Goal: Task Accomplishment & Management: Manage account settings

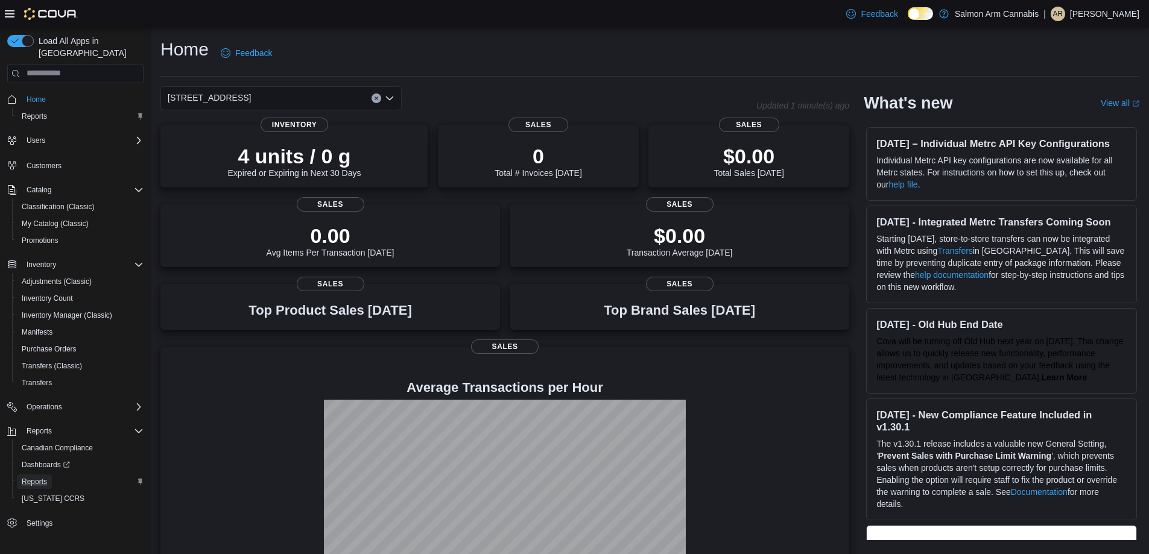
click at [45, 477] on span "Reports" at bounding box center [34, 482] width 25 height 10
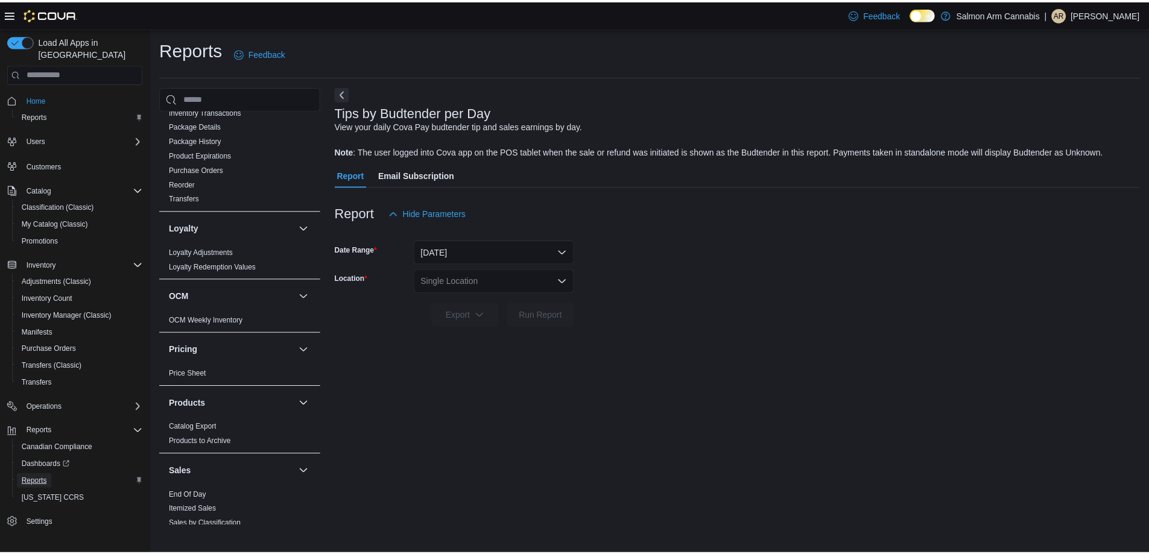
scroll to position [586, 0]
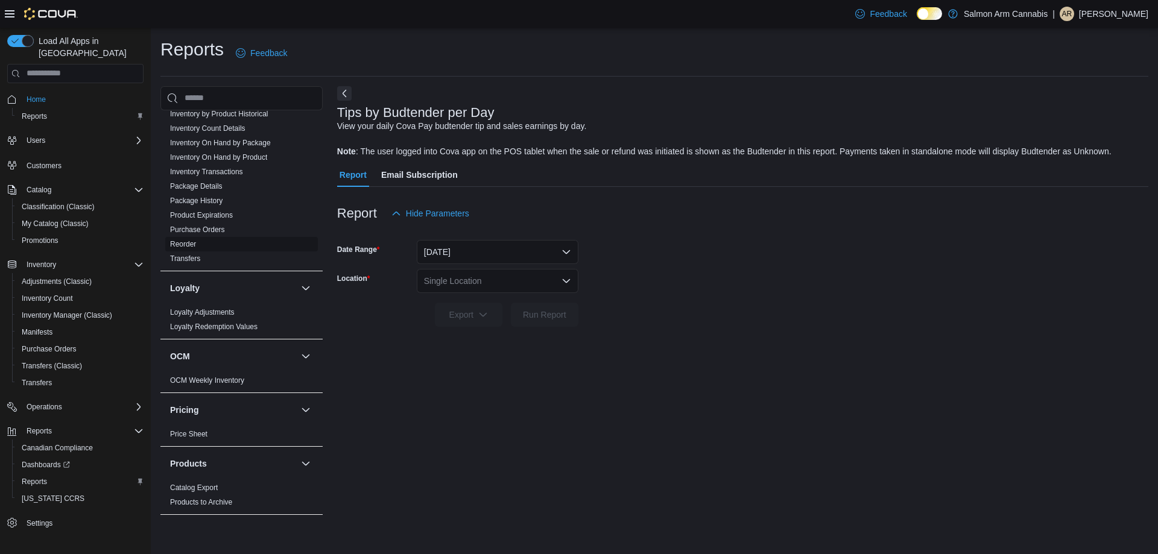
click at [186, 237] on span "Reorder" at bounding box center [241, 244] width 153 height 14
click at [186, 240] on link "Reorder" at bounding box center [183, 244] width 26 height 8
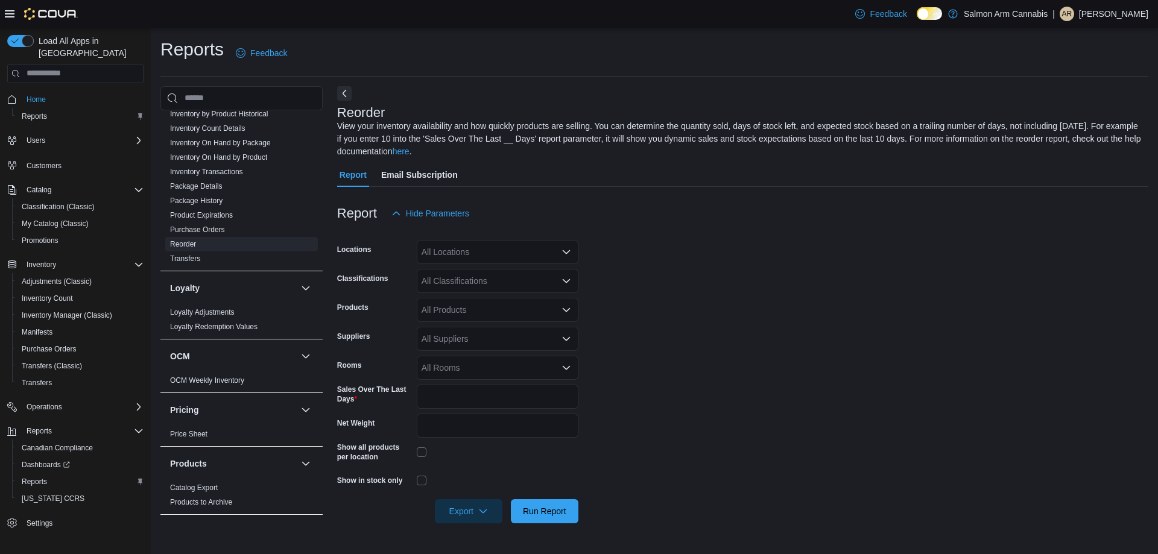
click at [476, 244] on div "All Locations" at bounding box center [498, 252] width 162 height 24
click at [482, 282] on button "111 Lakeshore Dr. NE" at bounding box center [498, 290] width 162 height 17
click at [734, 360] on form "Locations 111 Lakeshore Dr. NE Classifications All Classifications Products All…" at bounding box center [743, 375] width 812 height 298
click at [556, 506] on span "Run Report" at bounding box center [544, 511] width 43 height 12
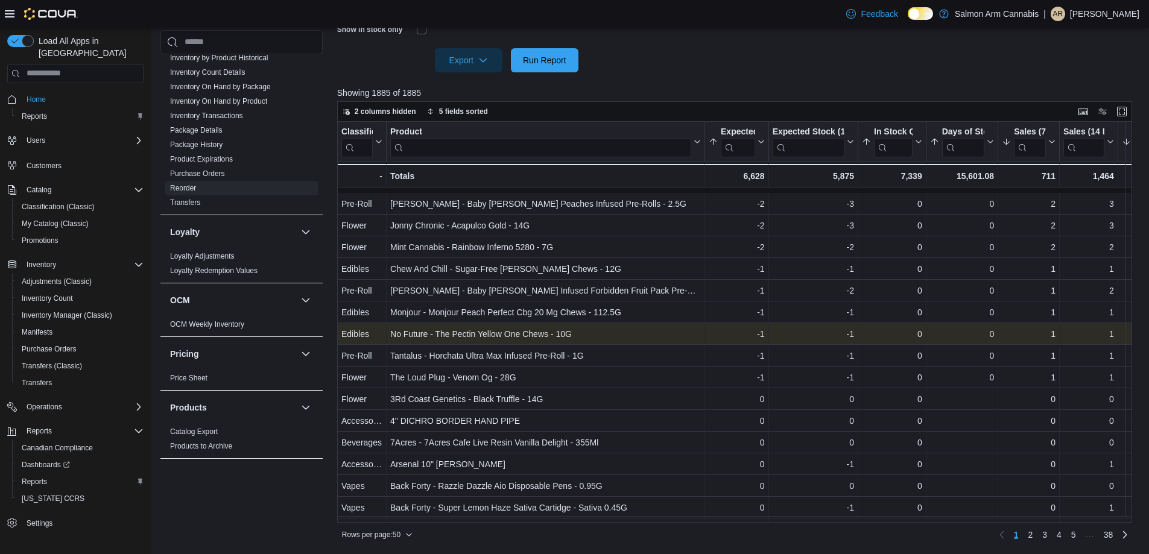
scroll to position [181, 0]
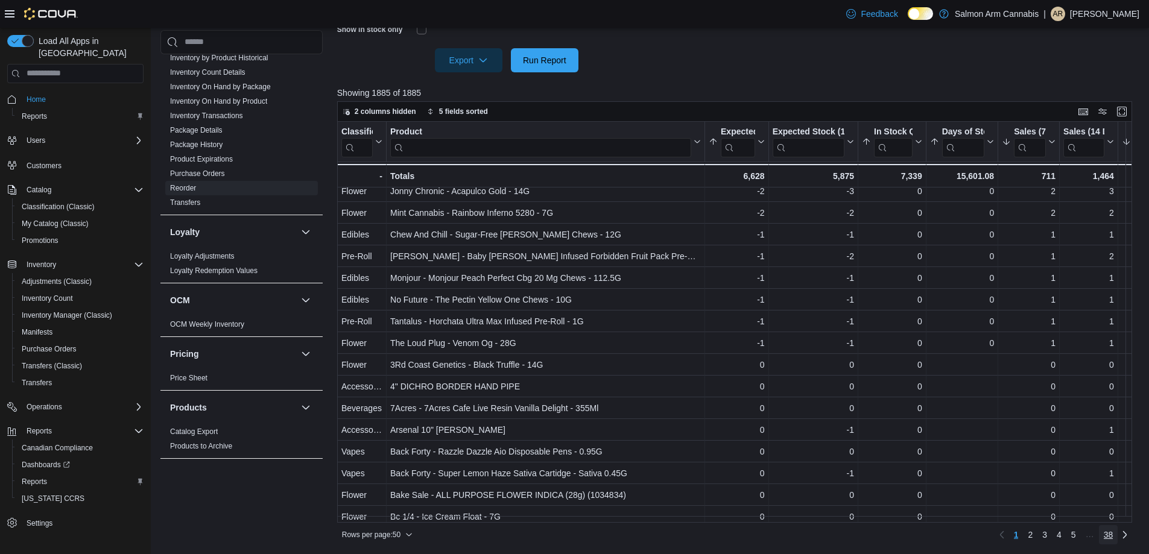
click at [1114, 535] on span "38" at bounding box center [1109, 535] width 10 height 12
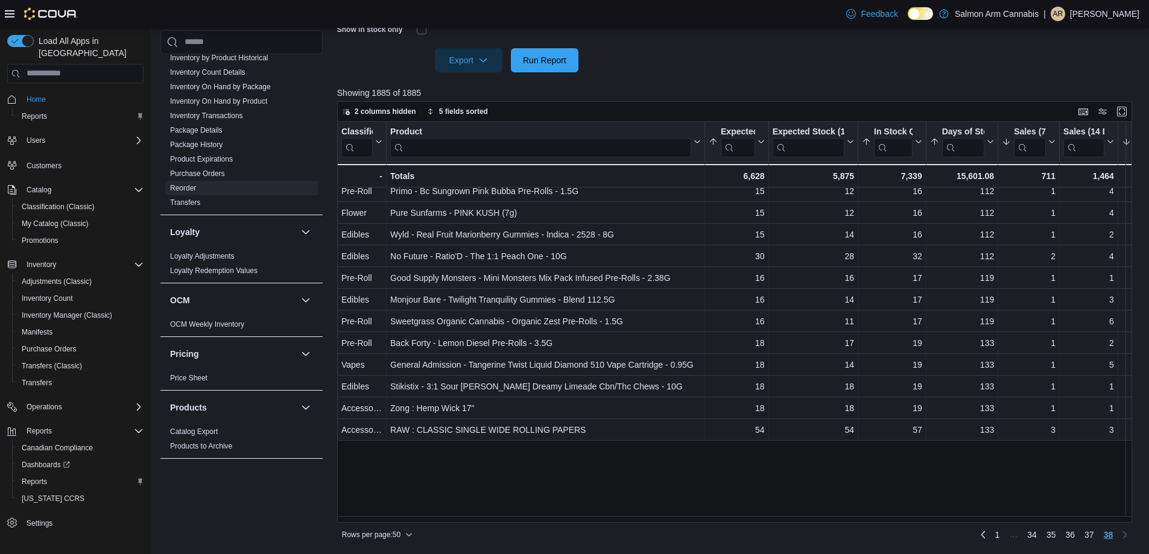
scroll to position [0, 0]
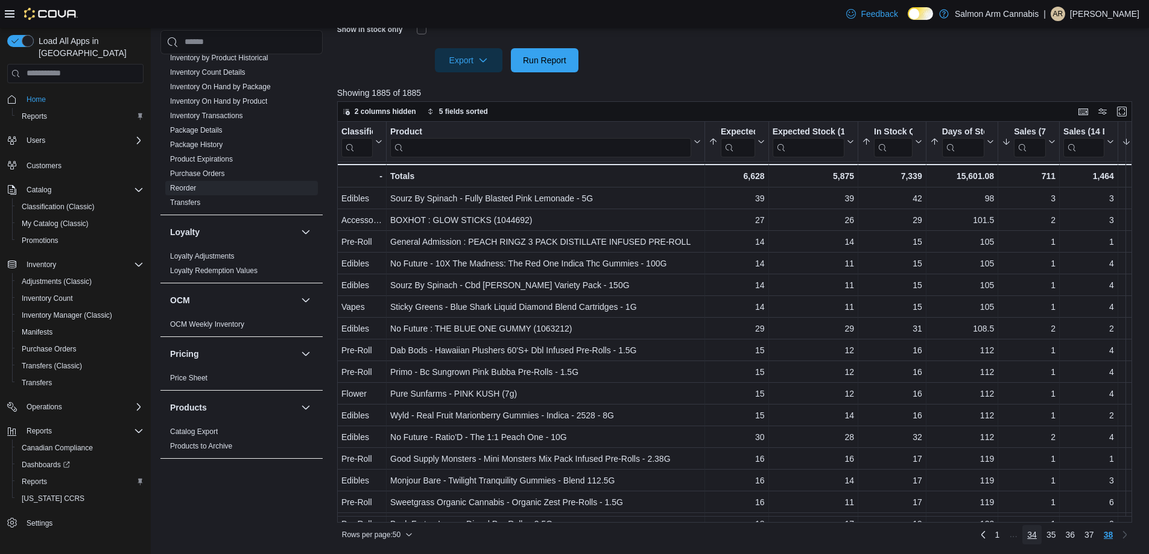
click at [1037, 537] on span "34" at bounding box center [1033, 535] width 10 height 12
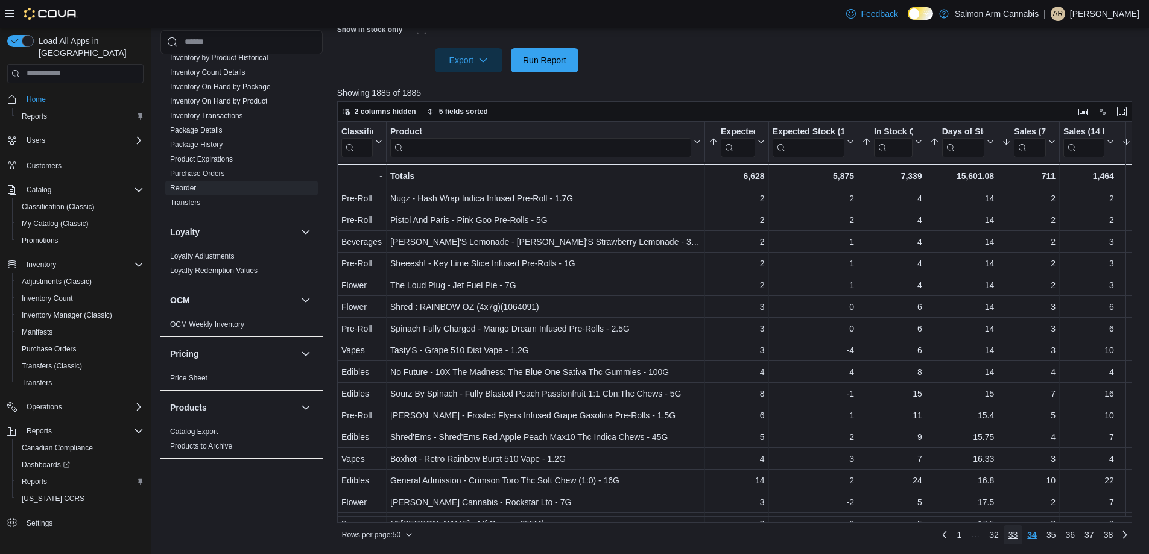
click at [1018, 536] on span "33" at bounding box center [1014, 535] width 10 height 12
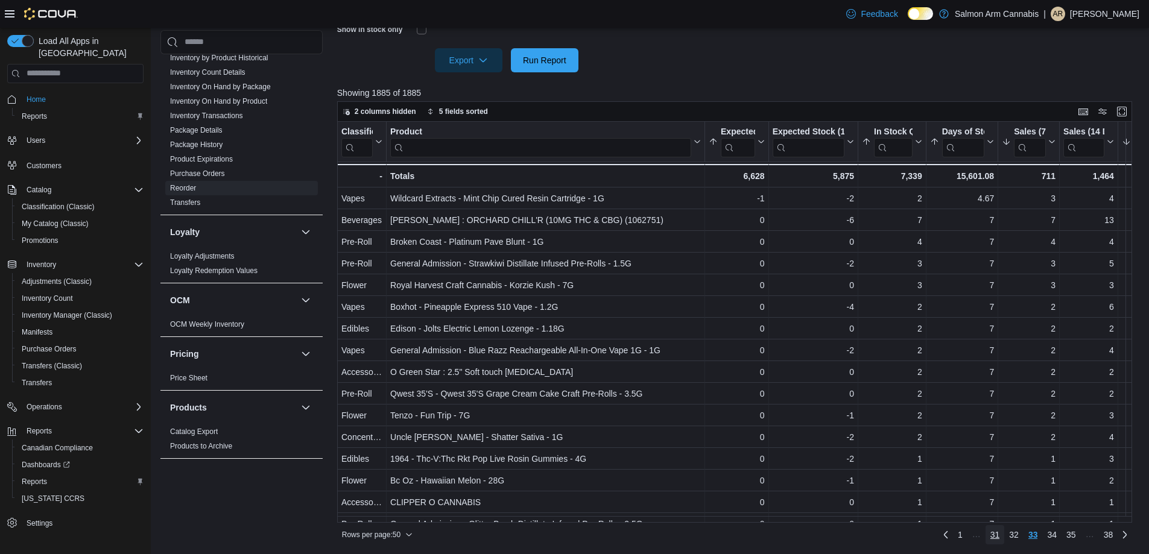
click at [1005, 539] on link "31" at bounding box center [995, 535] width 19 height 19
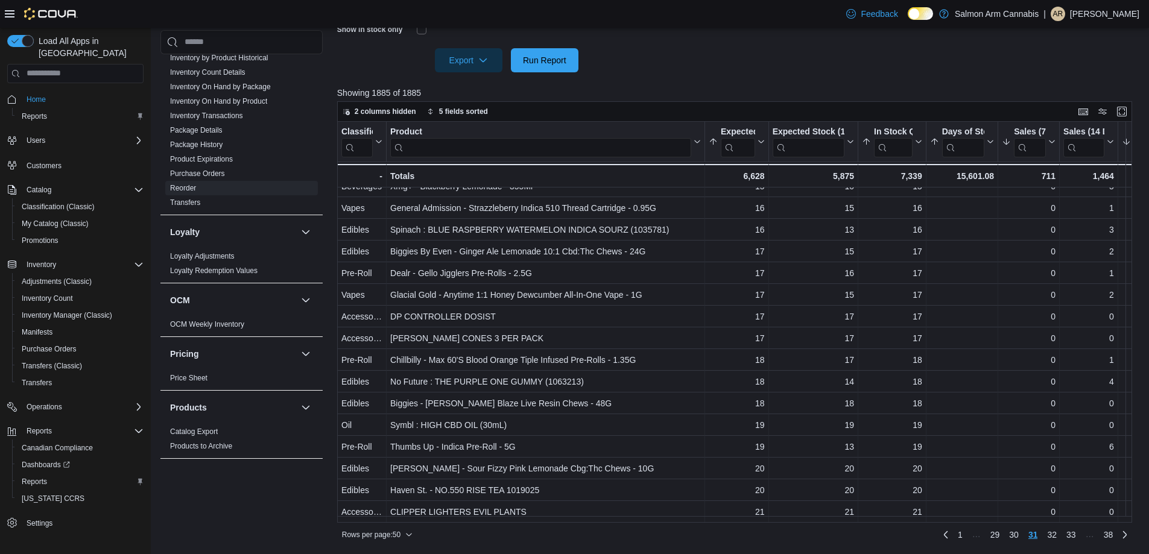
scroll to position [757, 0]
click at [1057, 535] on span "32" at bounding box center [1052, 535] width 10 height 12
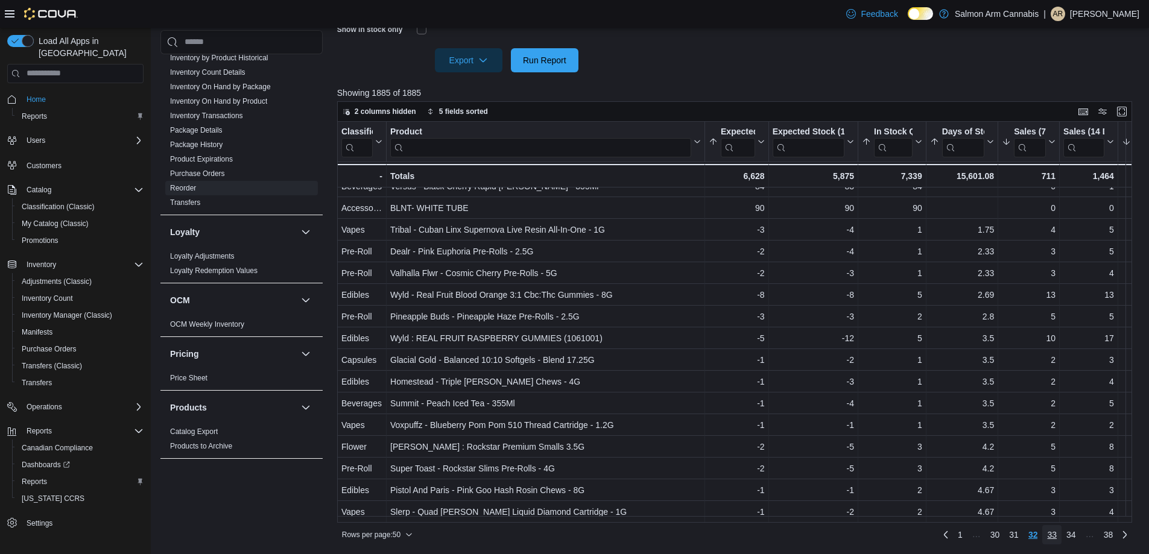
click at [1057, 537] on span "33" at bounding box center [1052, 535] width 10 height 12
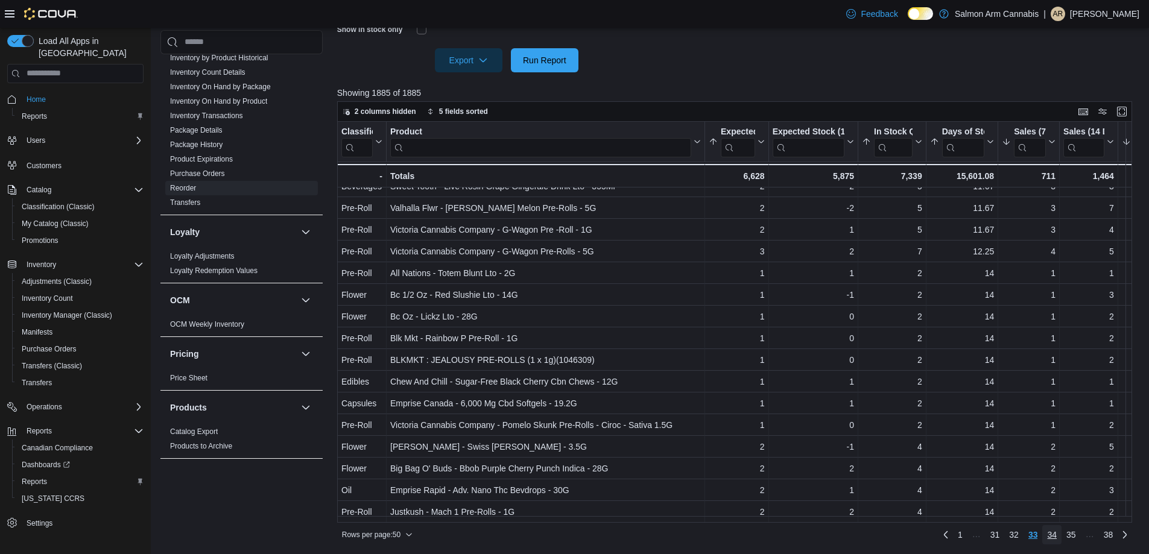
click at [1057, 539] on span "34" at bounding box center [1052, 535] width 10 height 12
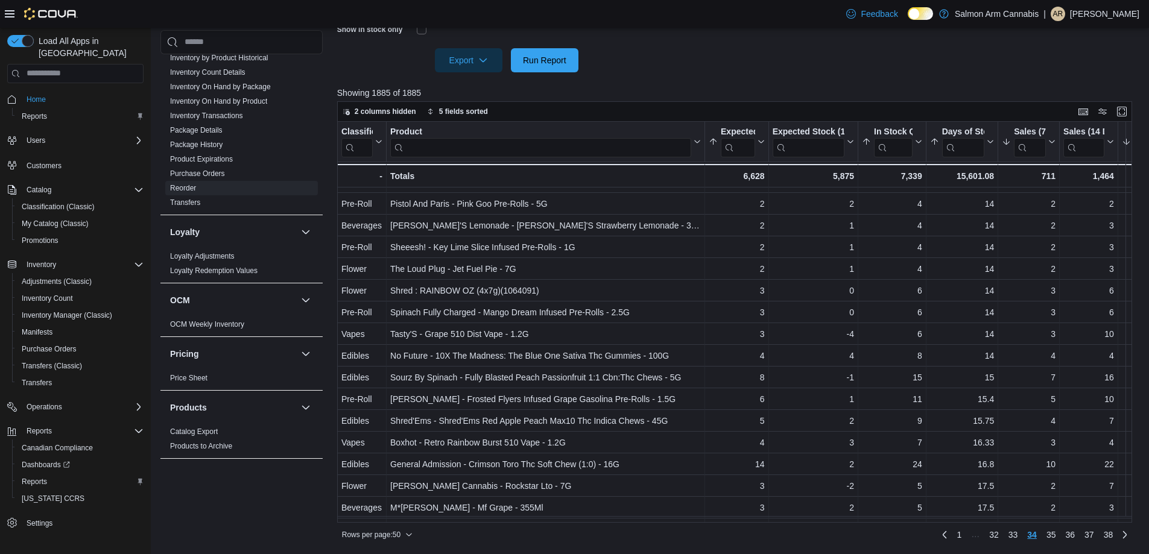
scroll to position [0, 0]
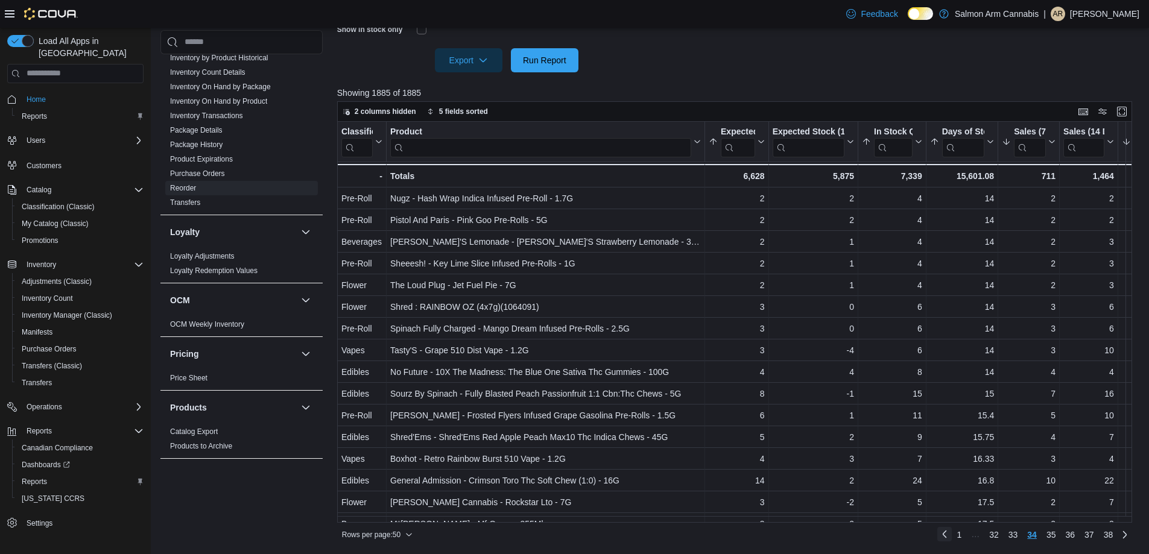
click at [952, 532] on link "Previous page" at bounding box center [945, 534] width 14 height 14
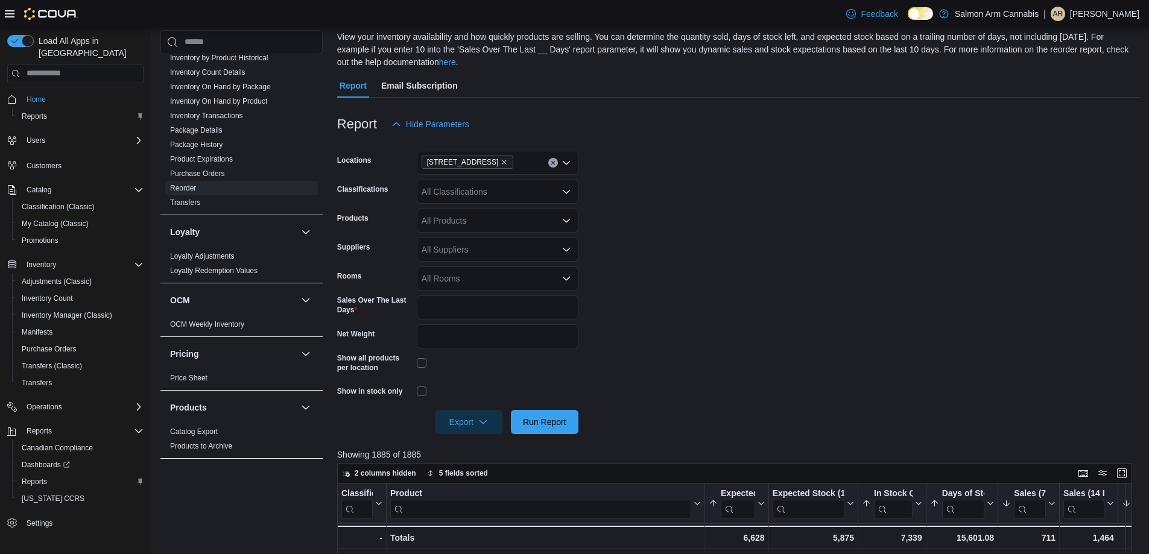
scroll to position [451, 0]
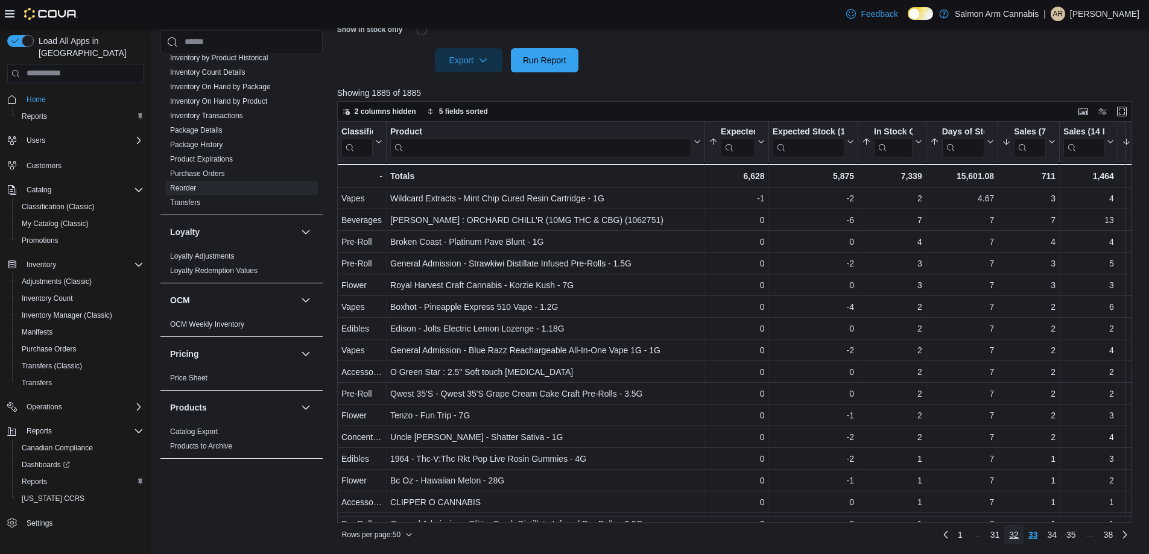
click at [1017, 533] on span "32" at bounding box center [1014, 535] width 10 height 12
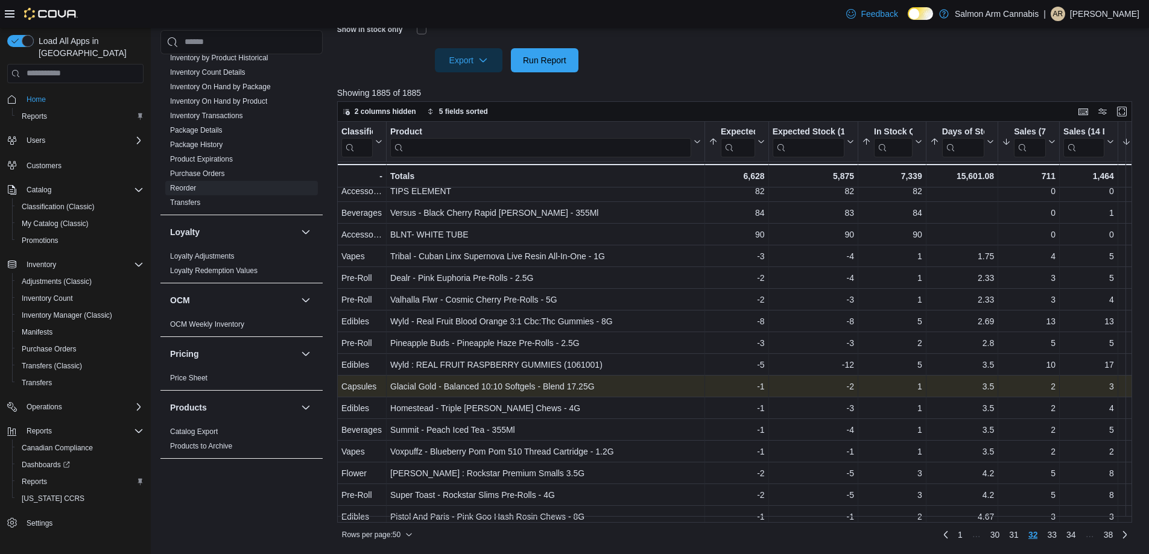
scroll to position [757, 0]
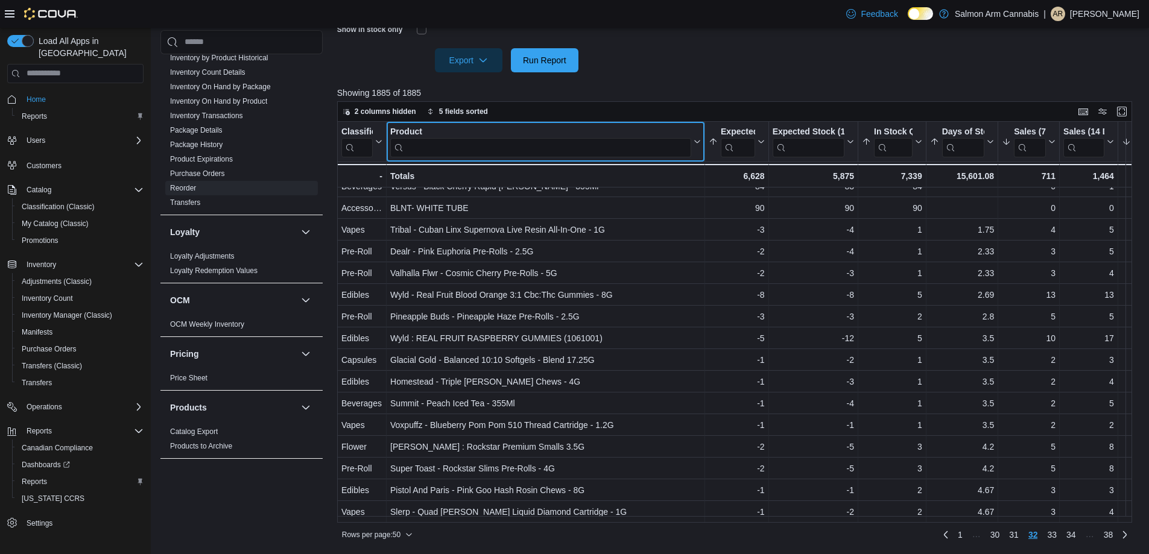
click at [663, 147] on input "search" at bounding box center [540, 147] width 301 height 19
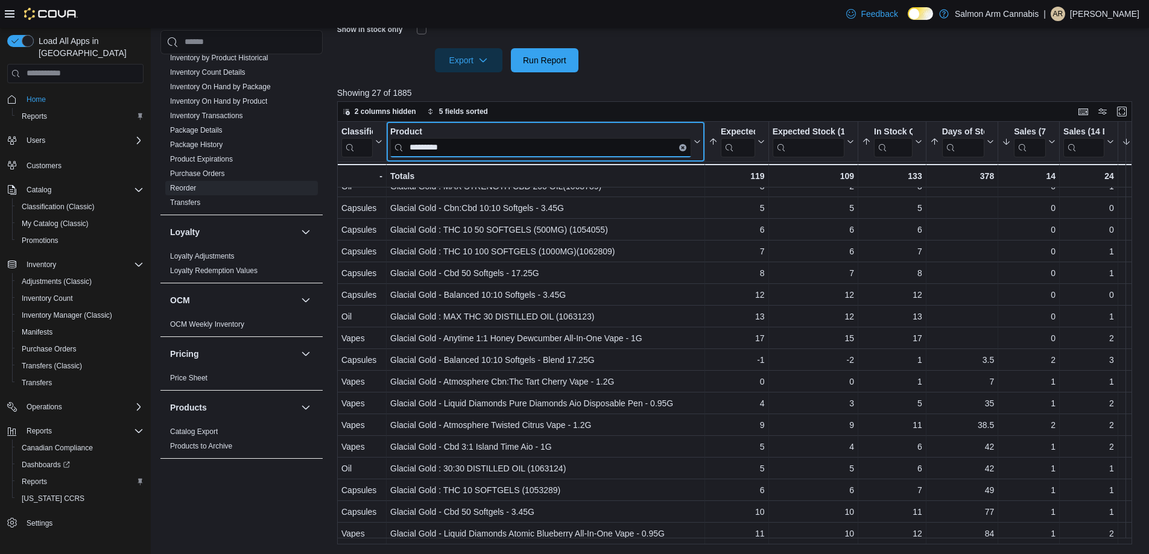
scroll to position [235, 0]
type input "**********"
click at [682, 148] on icon "Clear input" at bounding box center [683, 148] width 2 height 2
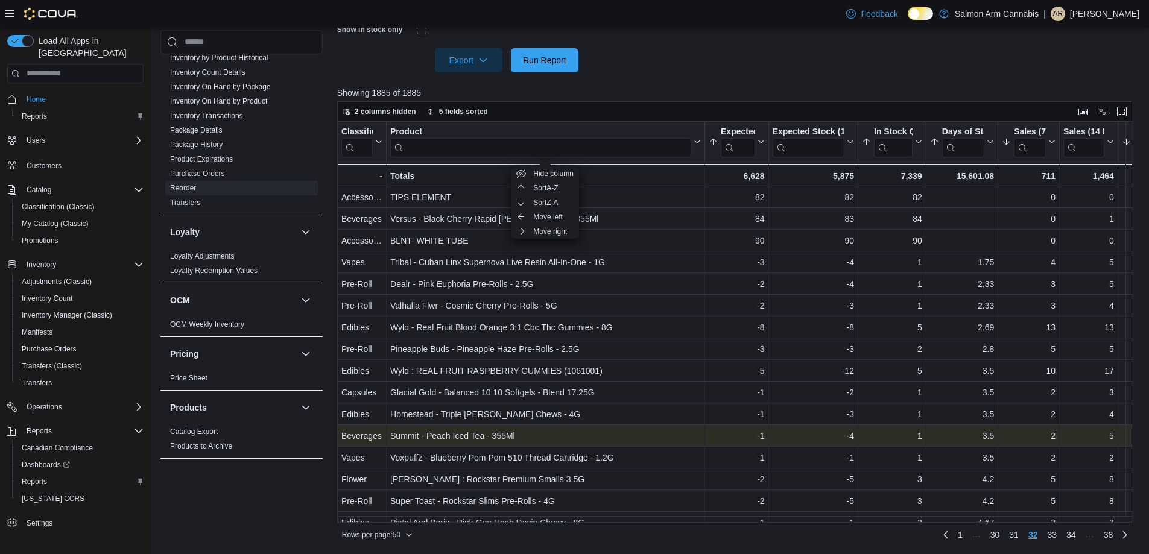
scroll to position [757, 0]
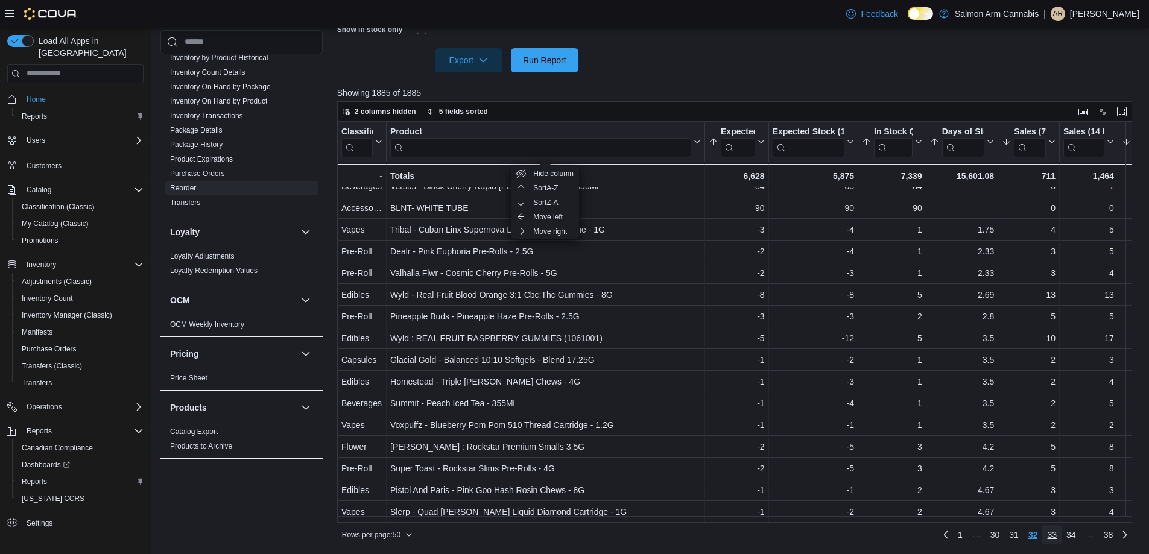
click at [1057, 535] on span "33" at bounding box center [1052, 535] width 10 height 12
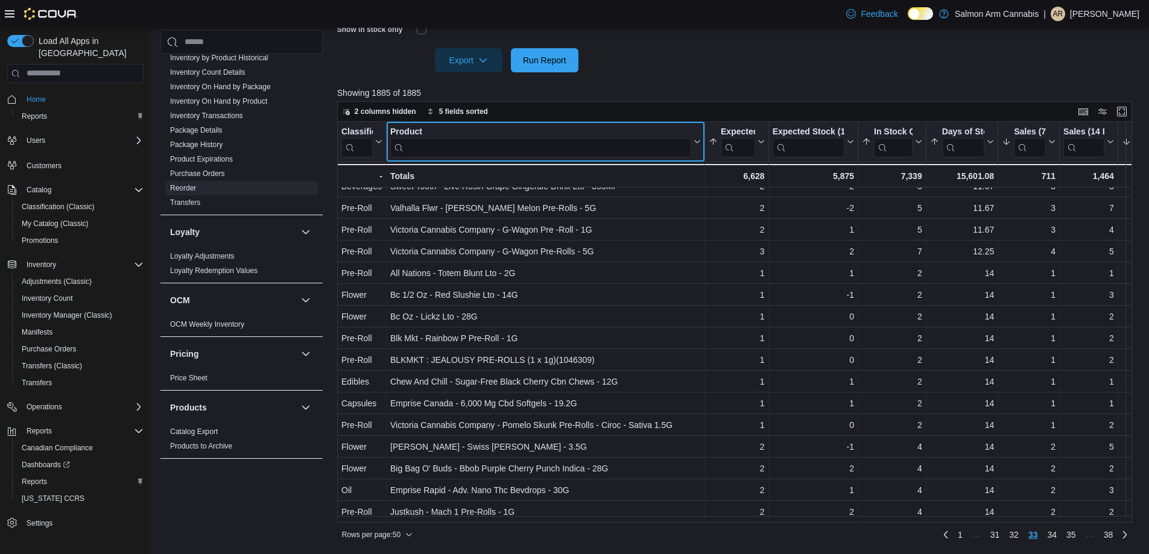
click at [612, 157] on input "search" at bounding box center [540, 147] width 301 height 19
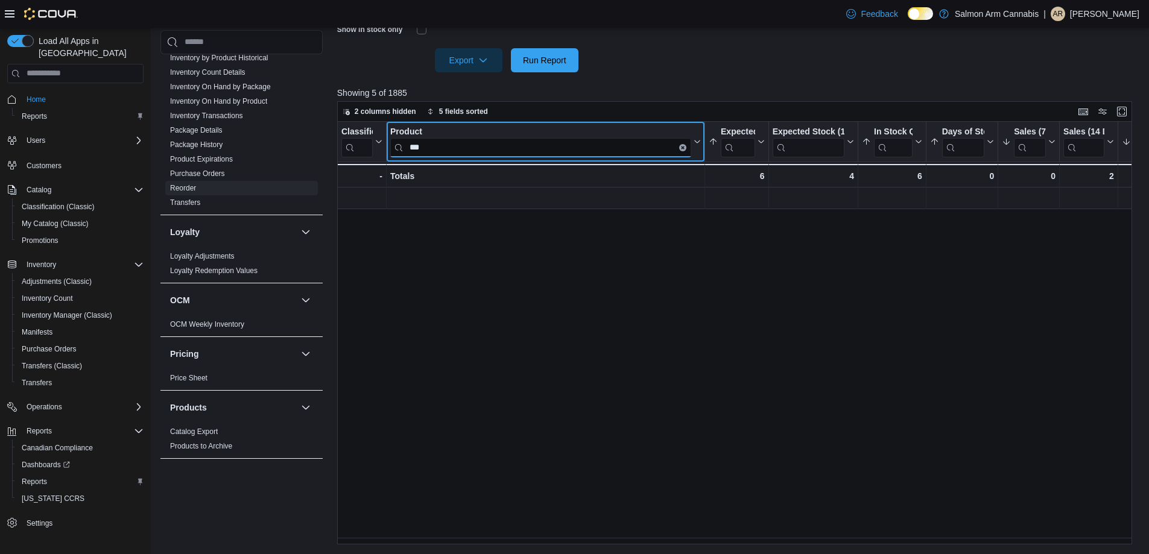
scroll to position [0, 0]
type input "*"
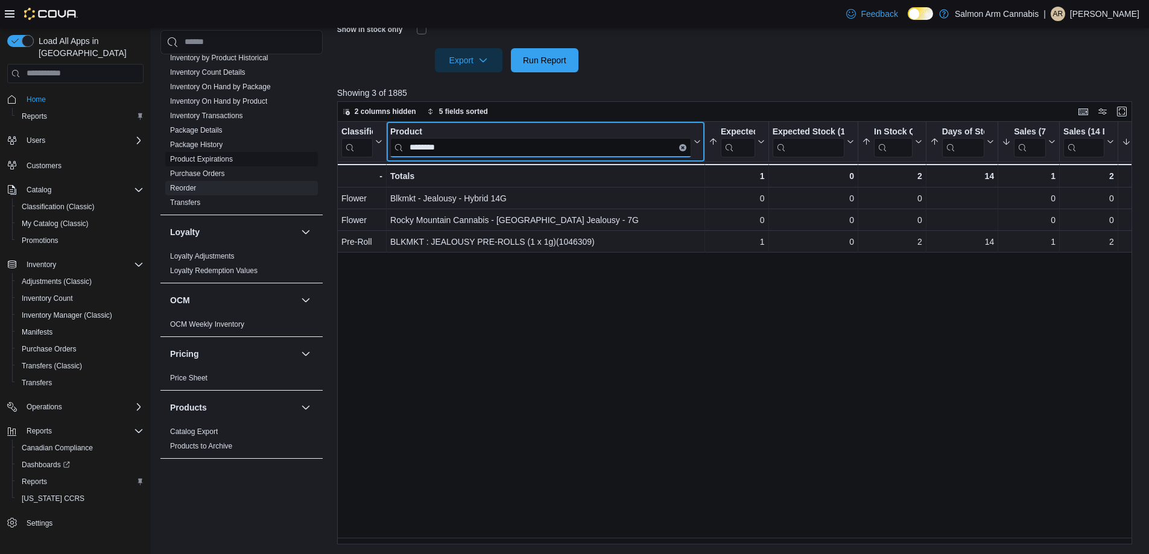
drag, startPoint x: 463, startPoint y: 141, endPoint x: 240, endPoint y: 145, distance: 223.3
click at [240, 145] on div "Cash Management Cash Management Cash Out Details Compliance OCS Transaction Sub…" at bounding box center [650, 90] width 980 height 910
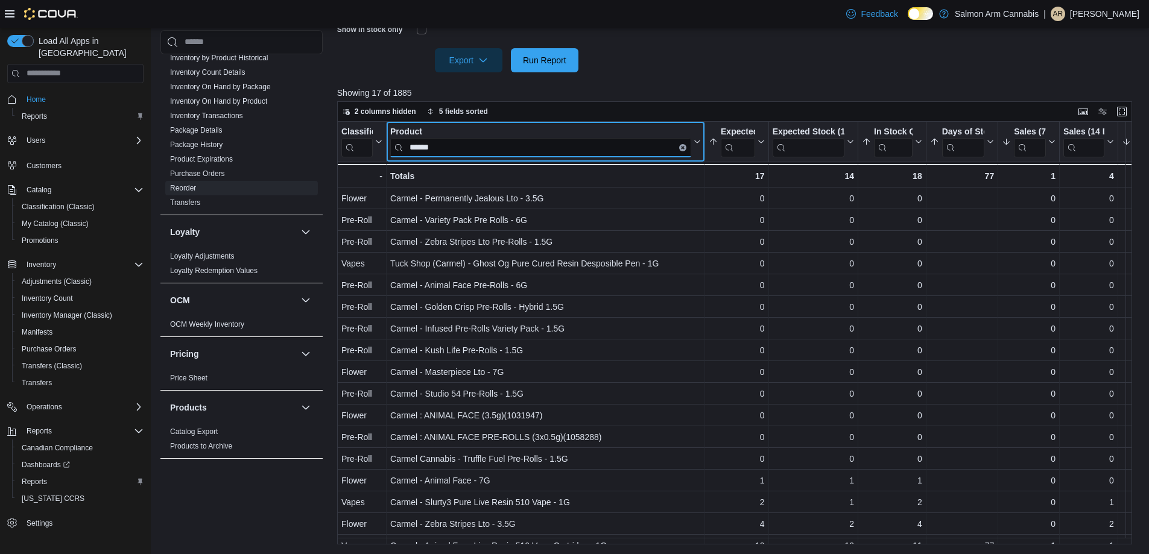
drag, startPoint x: 484, startPoint y: 148, endPoint x: 141, endPoint y: 115, distance: 344.3
click at [141, 115] on div "Load All Apps in New Hub Home Reports Users Customers Catalog Classification (C…" at bounding box center [574, 65] width 1149 height 978
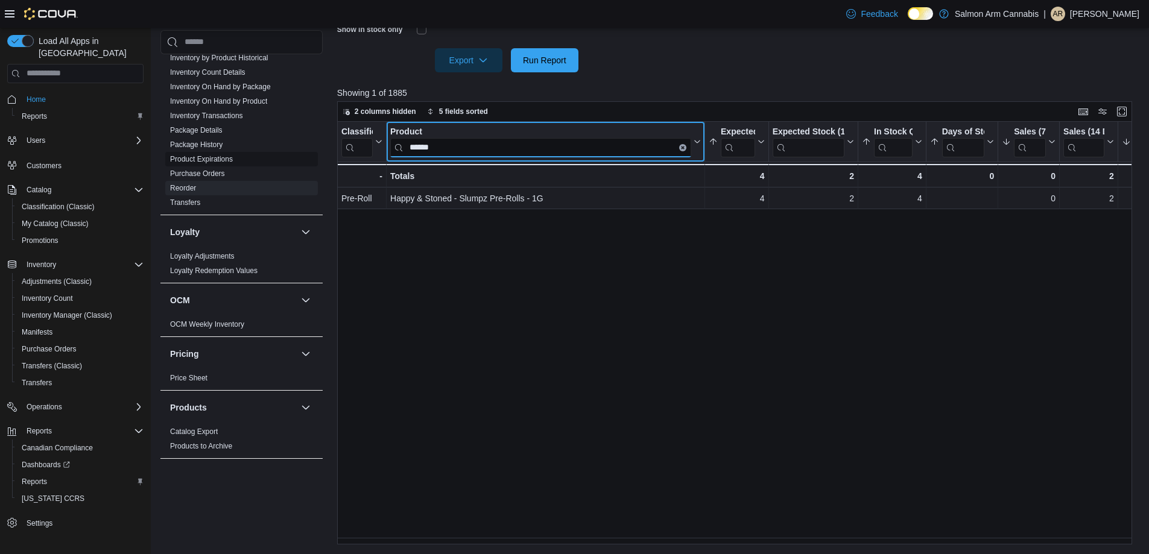
drag, startPoint x: 478, startPoint y: 142, endPoint x: 290, endPoint y: 143, distance: 188.9
click at [290, 142] on div "Cash Management Cash Management Cash Out Details Compliance OCS Transaction Sub…" at bounding box center [650, 90] width 980 height 910
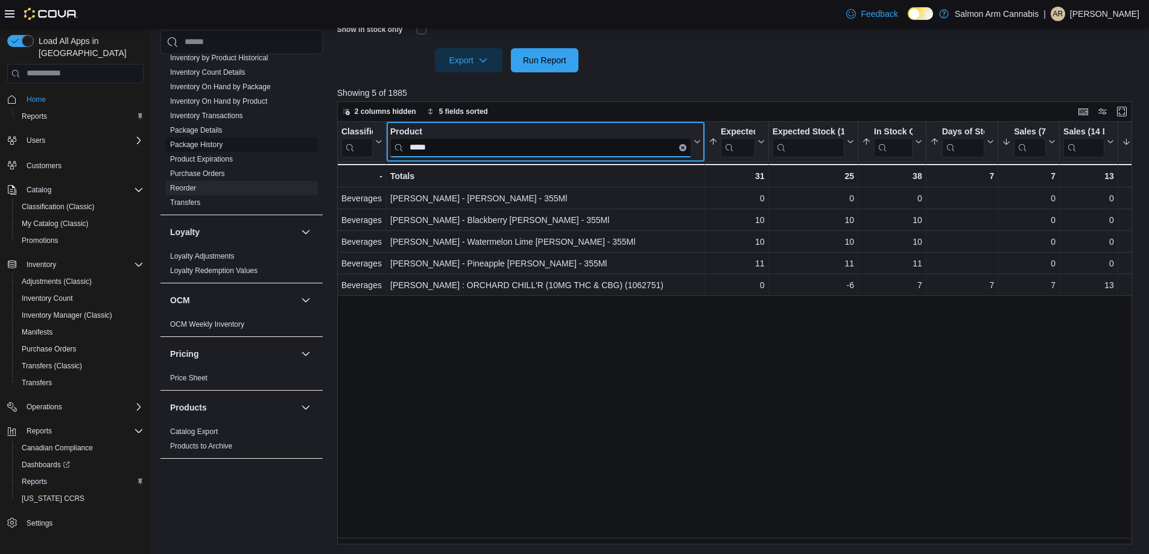
drag, startPoint x: 463, startPoint y: 151, endPoint x: 233, endPoint y: 137, distance: 230.9
click at [233, 137] on div "Cash Management Cash Management Cash Out Details Compliance OCS Transaction Sub…" at bounding box center [650, 90] width 980 height 910
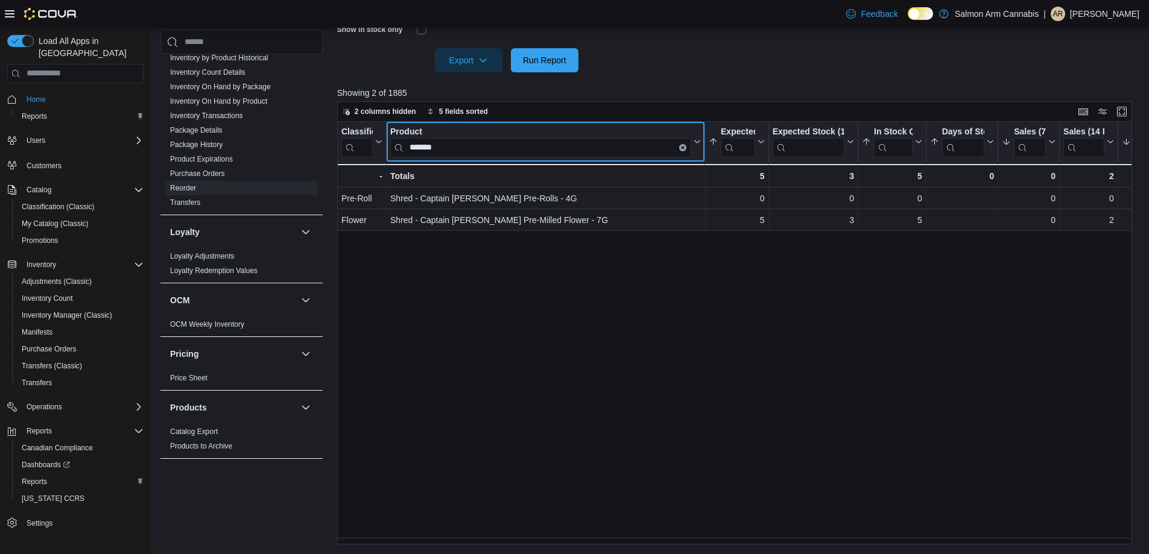
drag, startPoint x: 472, startPoint y: 137, endPoint x: 345, endPoint y: 150, distance: 128.6
click at [471, 153] on input "*******" at bounding box center [540, 147] width 301 height 19
click at [471, 151] on input "*******" at bounding box center [540, 147] width 301 height 19
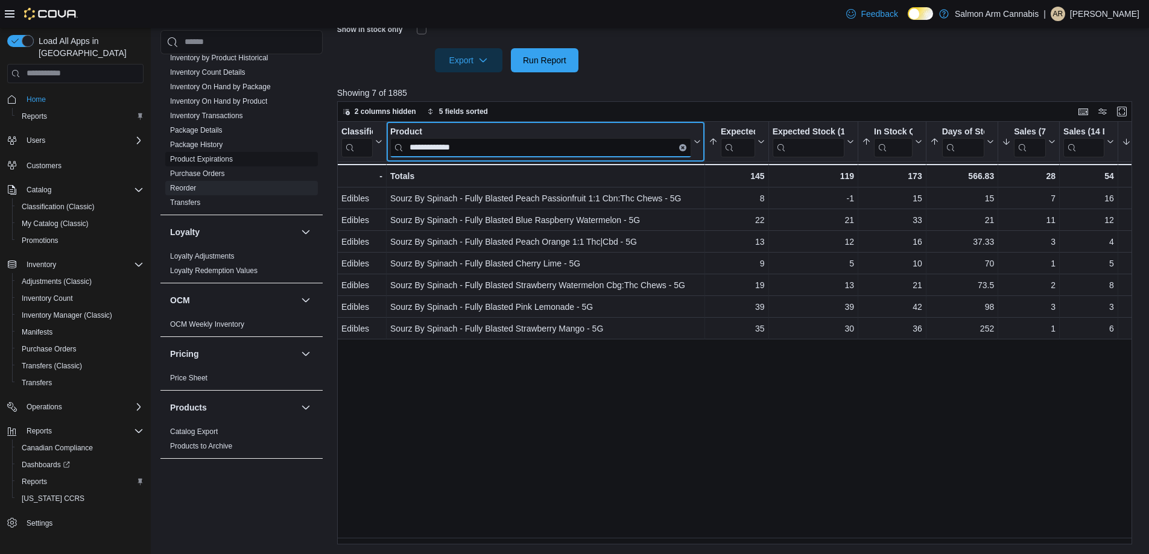
drag, startPoint x: 471, startPoint y: 151, endPoint x: 268, endPoint y: 143, distance: 202.3
click at [268, 143] on div "Cash Management Cash Management Cash Out Details Compliance OCS Transaction Sub…" at bounding box center [650, 90] width 980 height 910
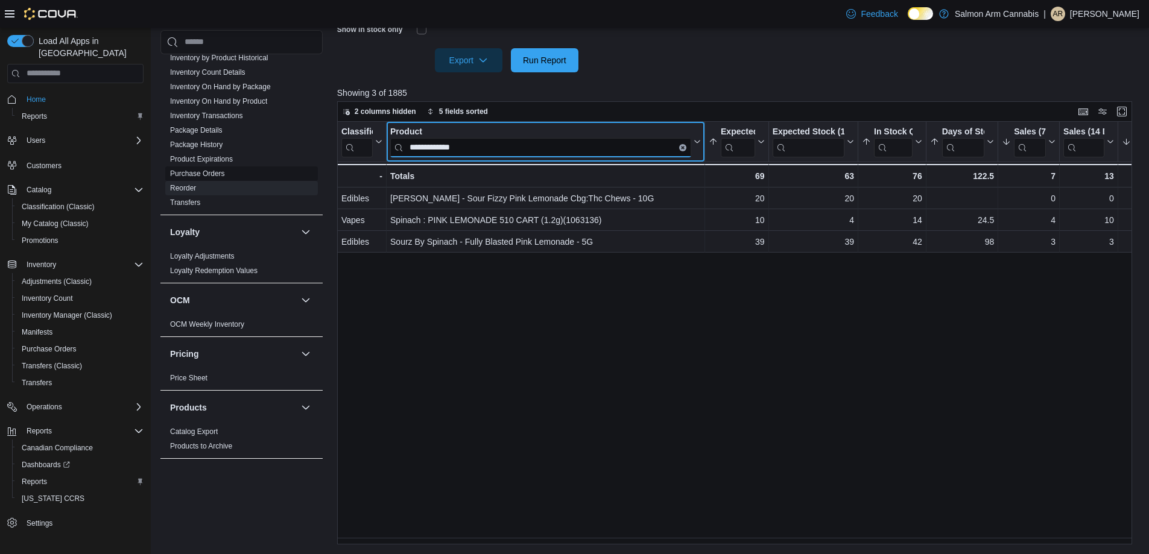
drag, startPoint x: 538, startPoint y: 141, endPoint x: 297, endPoint y: 160, distance: 240.9
click at [297, 160] on div "Cash Management Cash Management Cash Out Details Compliance OCS Transaction Sub…" at bounding box center [650, 90] width 980 height 910
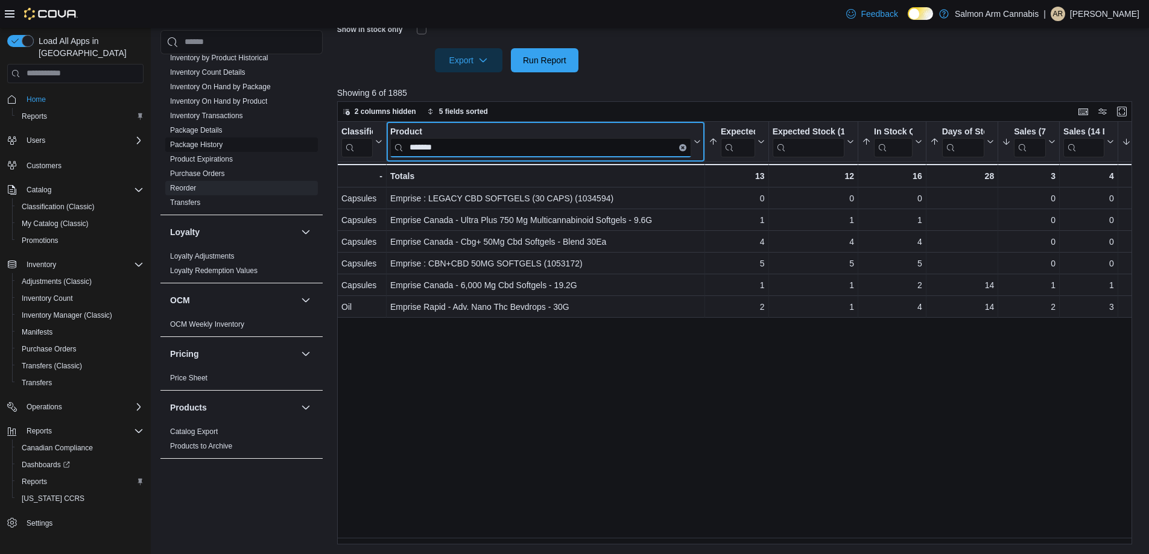
drag, startPoint x: 456, startPoint y: 151, endPoint x: 269, endPoint y: 140, distance: 187.4
click at [269, 140] on div "Cash Management Cash Management Cash Out Details Compliance OCS Transaction Sub…" at bounding box center [650, 90] width 980 height 910
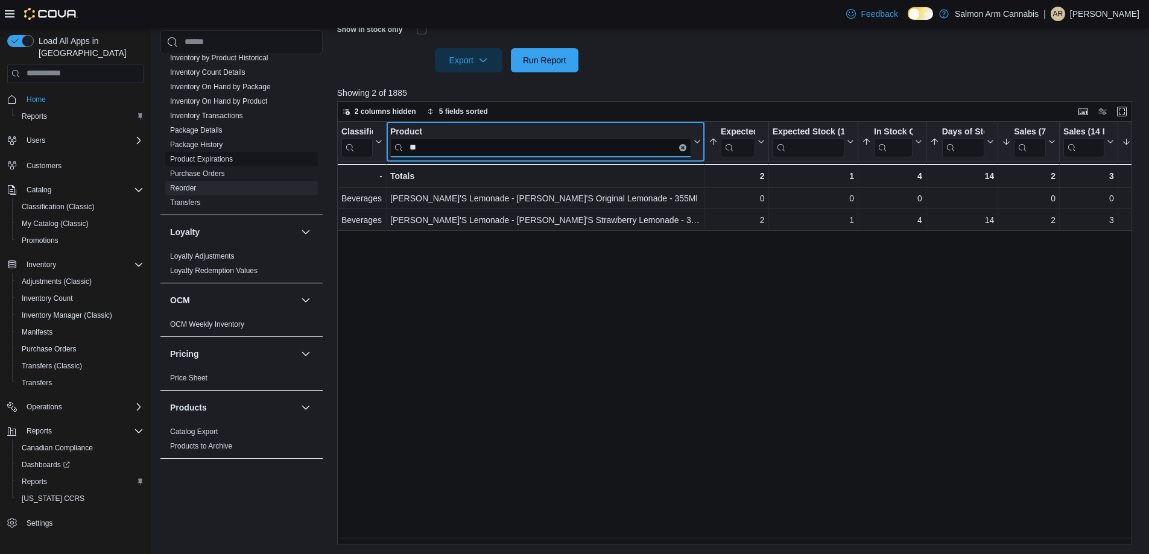
type input "*"
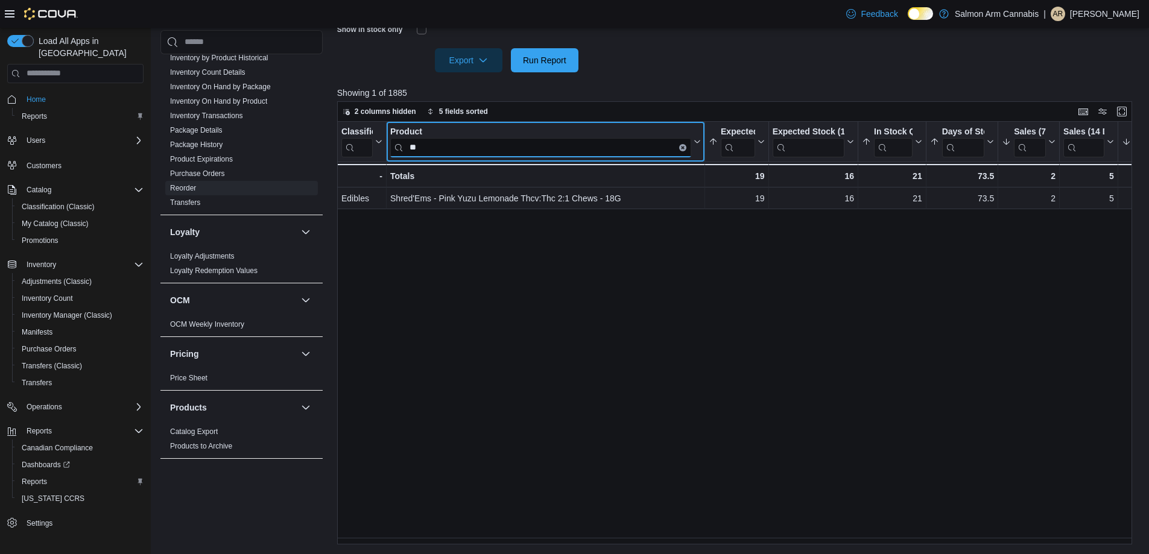
type input "*"
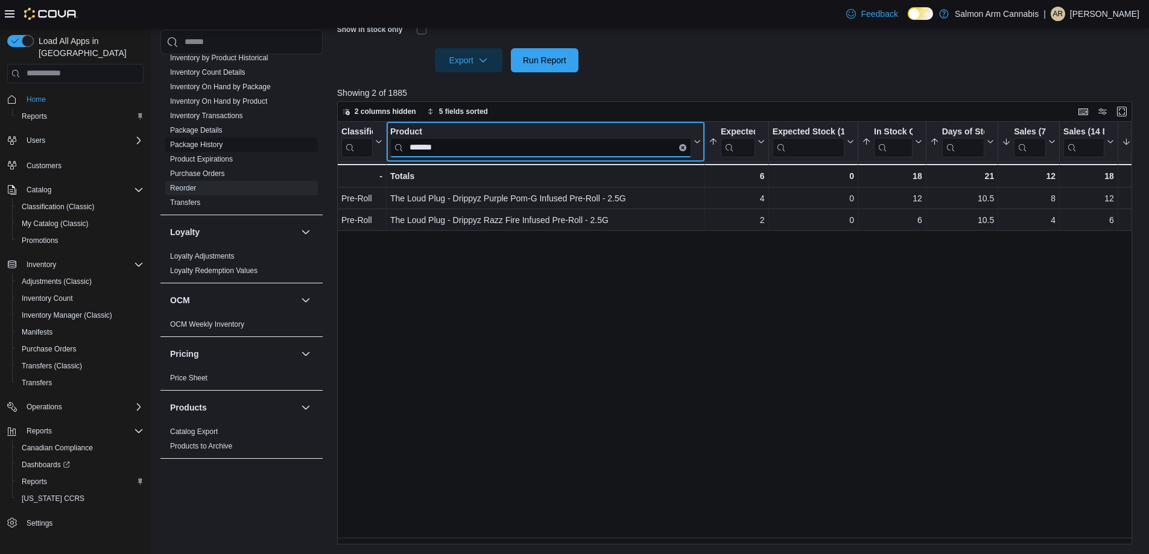
drag, startPoint x: 469, startPoint y: 152, endPoint x: 224, endPoint y: 136, distance: 244.9
click at [224, 136] on div "Cash Management Cash Management Cash Out Details Compliance OCS Transaction Sub…" at bounding box center [650, 90] width 980 height 910
drag, startPoint x: 472, startPoint y: 148, endPoint x: 267, endPoint y: 147, distance: 205.8
click at [267, 147] on div "Cash Management Cash Management Cash Out Details Compliance OCS Transaction Sub…" at bounding box center [650, 90] width 980 height 910
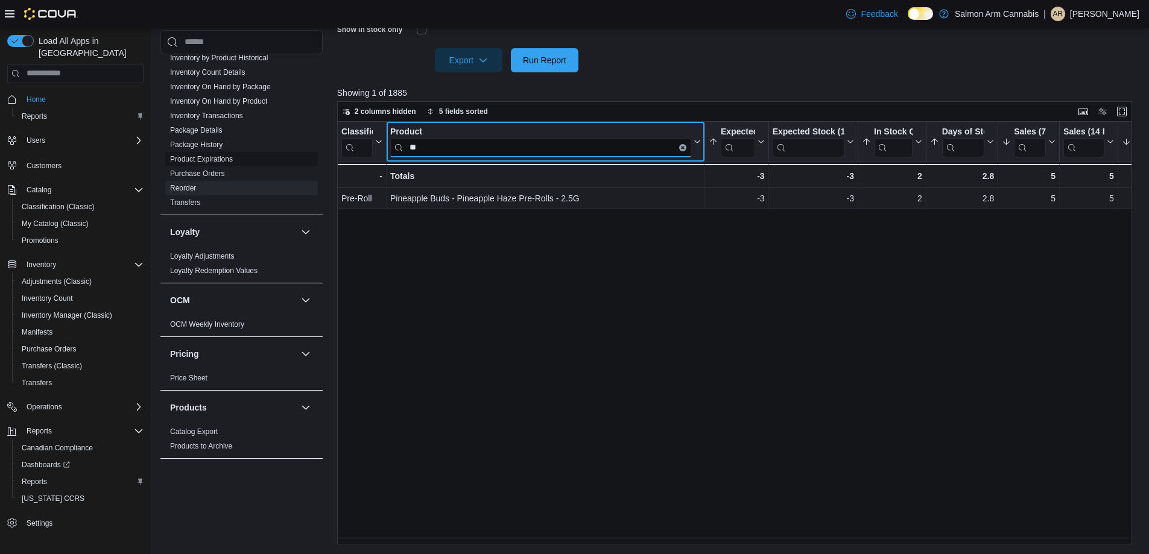
type input "*"
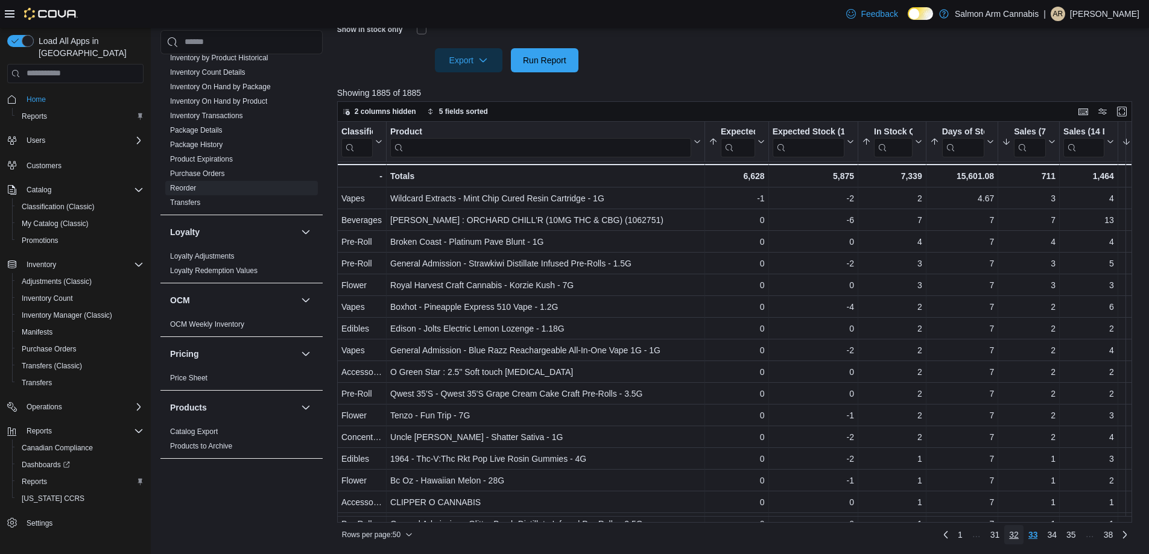
click at [1019, 535] on span "32" at bounding box center [1014, 535] width 10 height 12
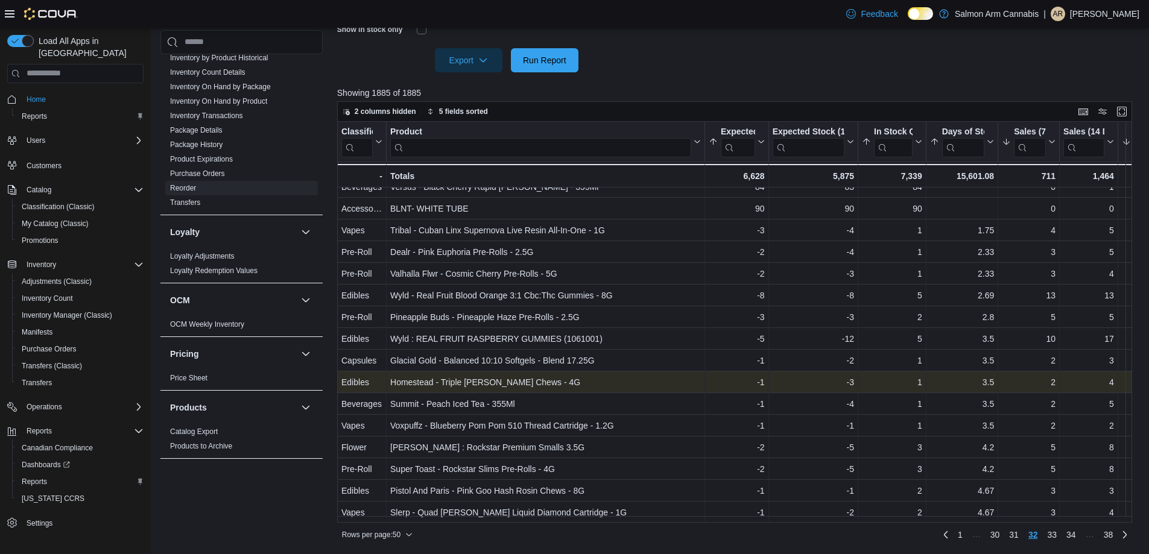
scroll to position [757, 0]
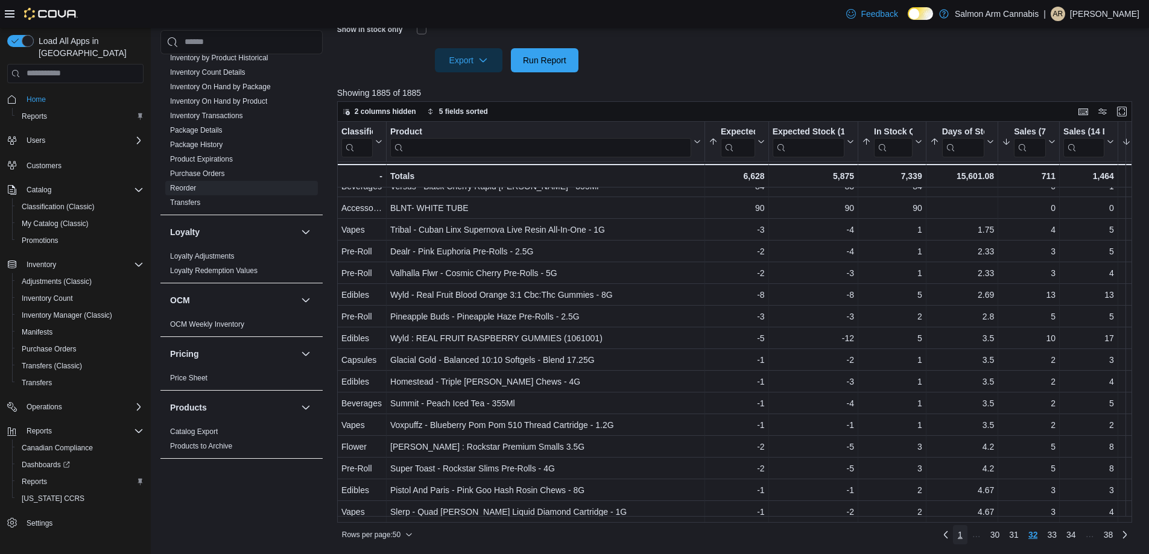
click at [963, 536] on span "1" at bounding box center [960, 535] width 5 height 12
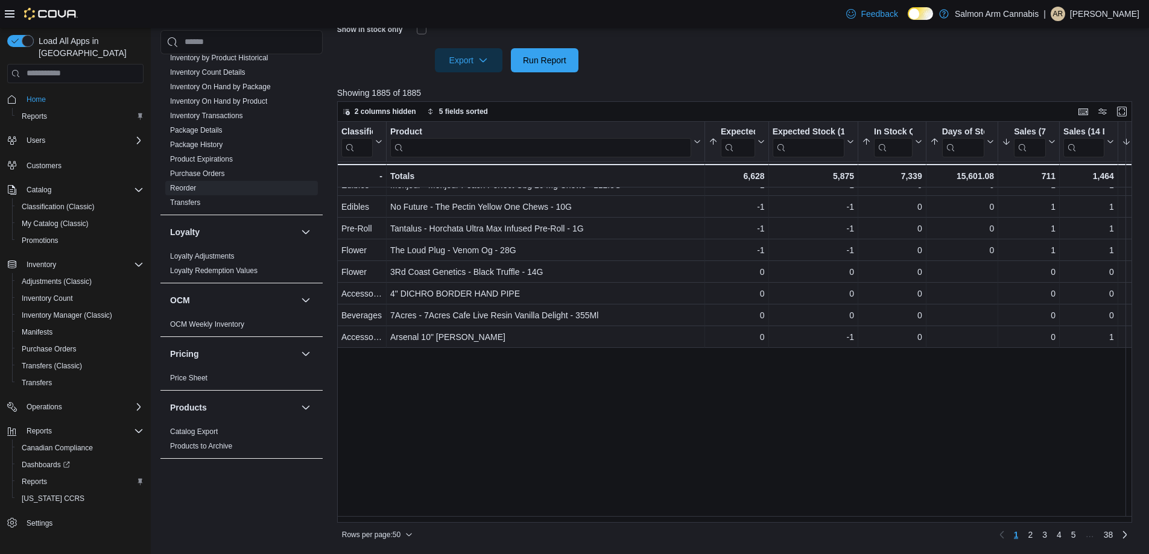
scroll to position [0, 0]
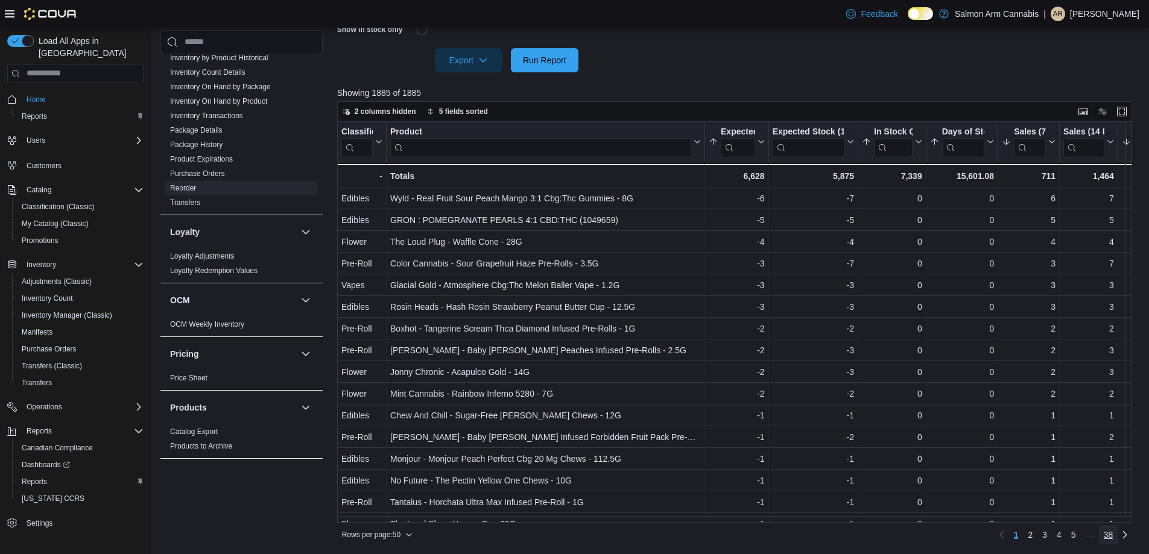
click at [1114, 532] on span "38" at bounding box center [1109, 535] width 10 height 12
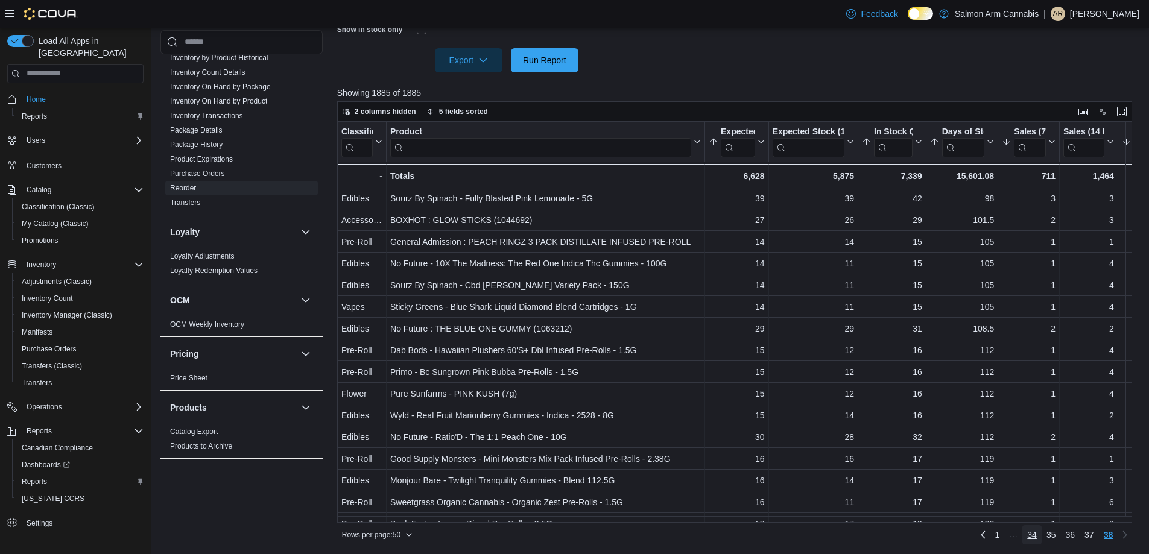
click at [1037, 537] on span "34" at bounding box center [1033, 535] width 10 height 12
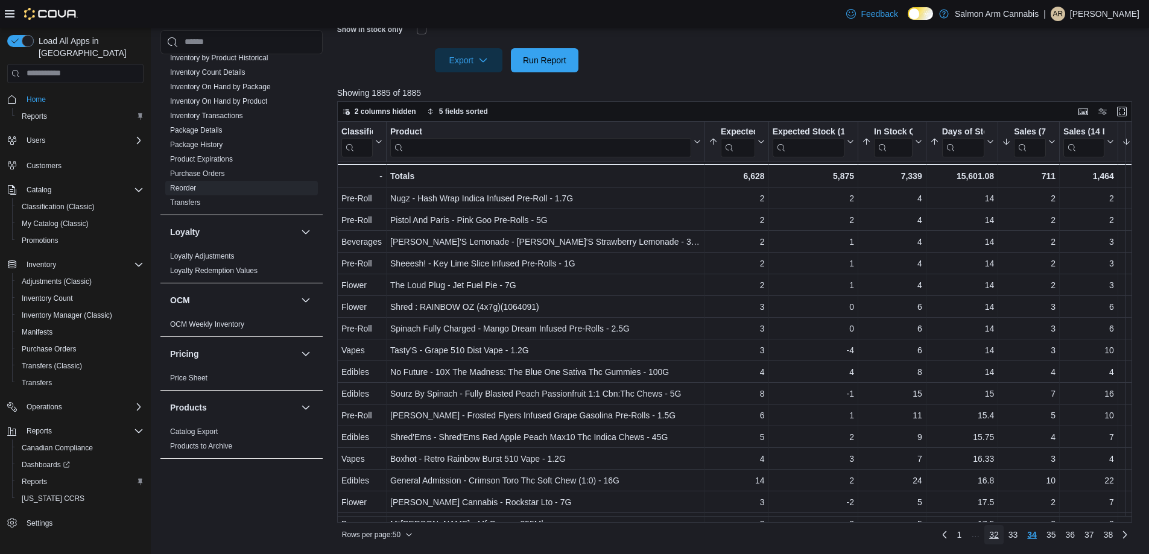
click at [999, 535] on span "32" at bounding box center [995, 535] width 10 height 12
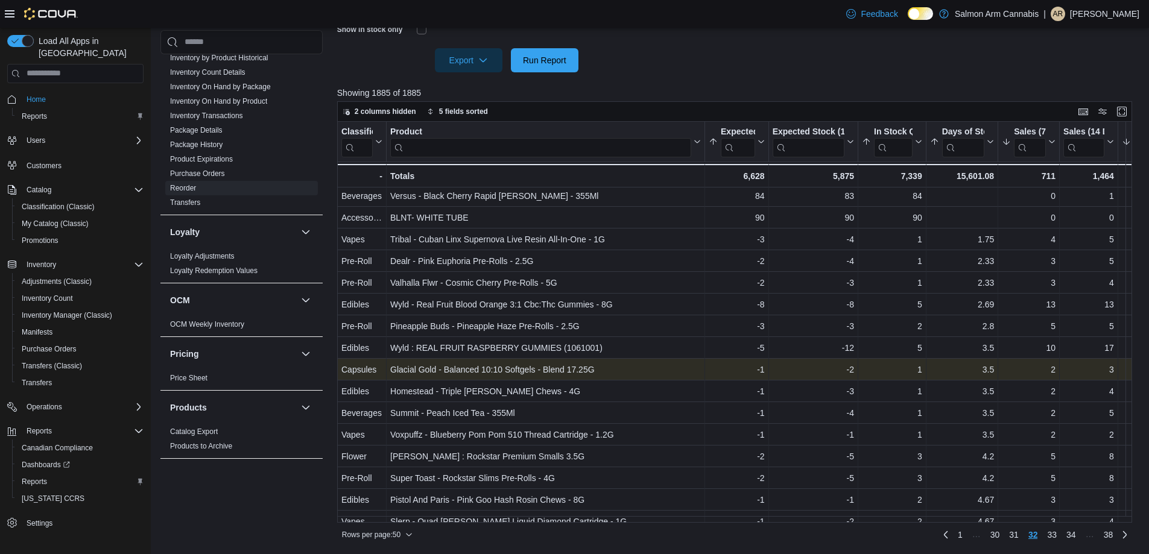
scroll to position [757, 0]
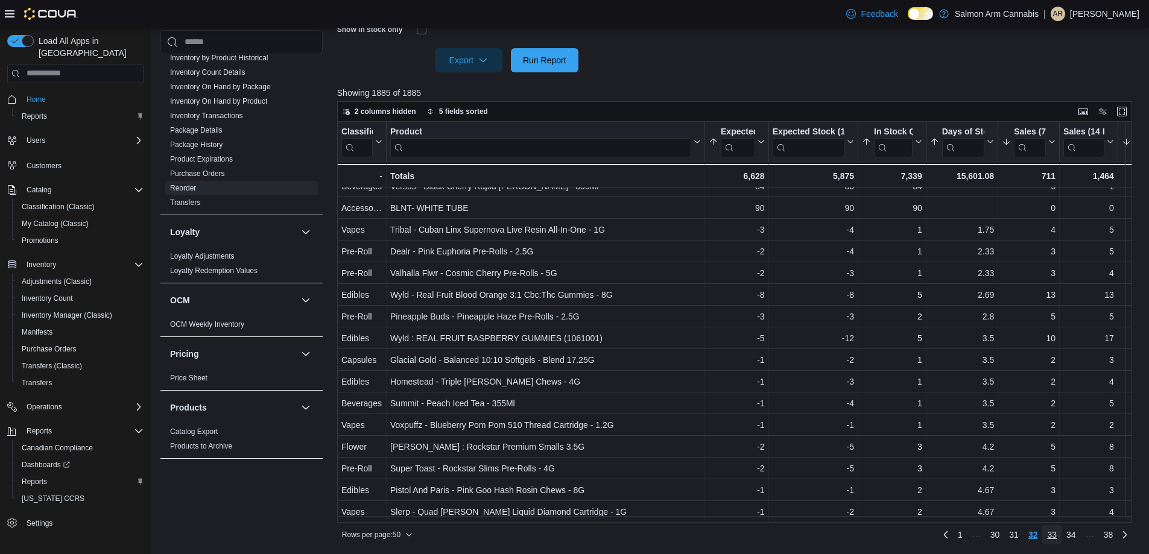
click at [1057, 536] on span "33" at bounding box center [1052, 535] width 10 height 12
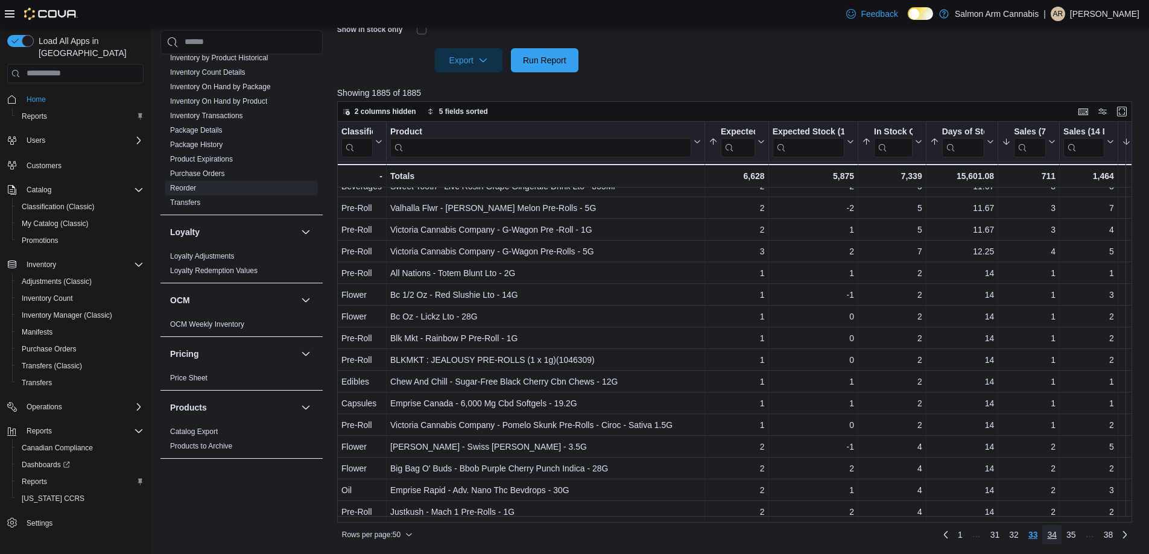
click at [1057, 542] on span "34" at bounding box center [1052, 535] width 10 height 19
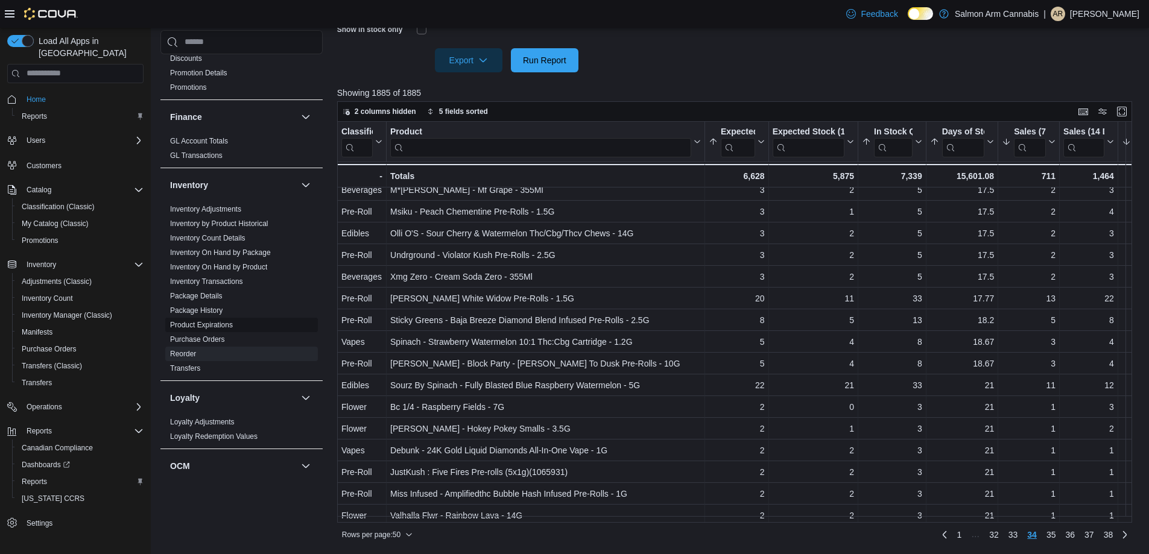
scroll to position [104, 0]
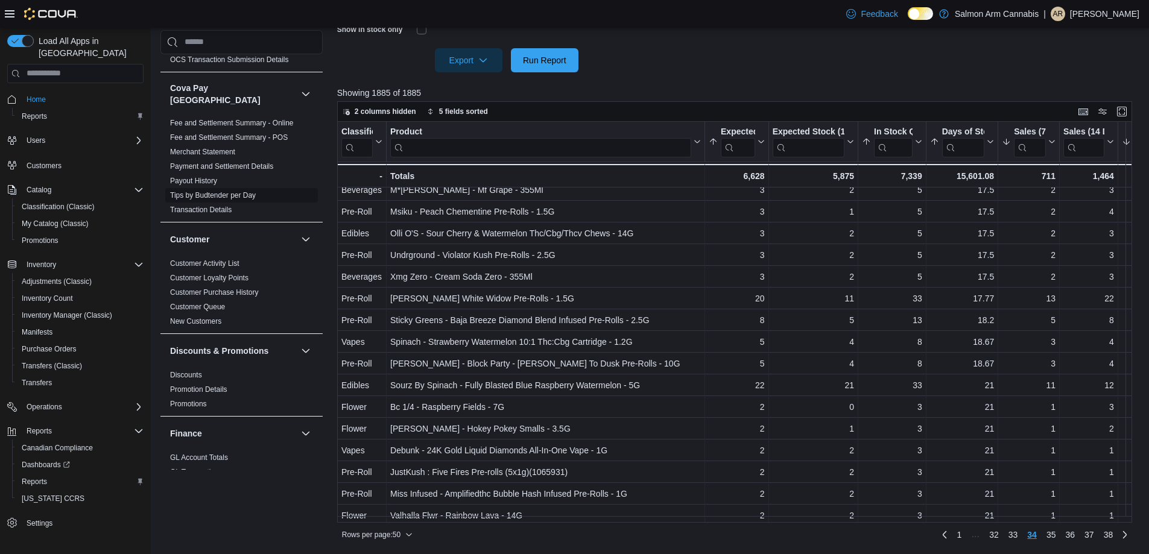
click at [228, 191] on link "Tips by Budtender per Day" at bounding box center [213, 195] width 86 height 8
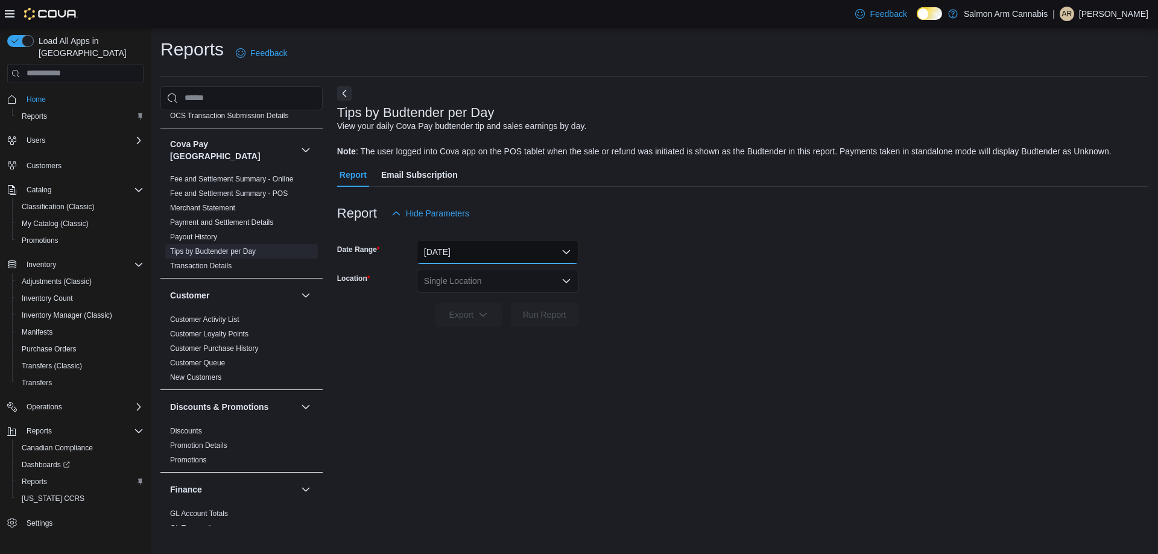
click at [495, 255] on button "Yesterday" at bounding box center [498, 252] width 162 height 24
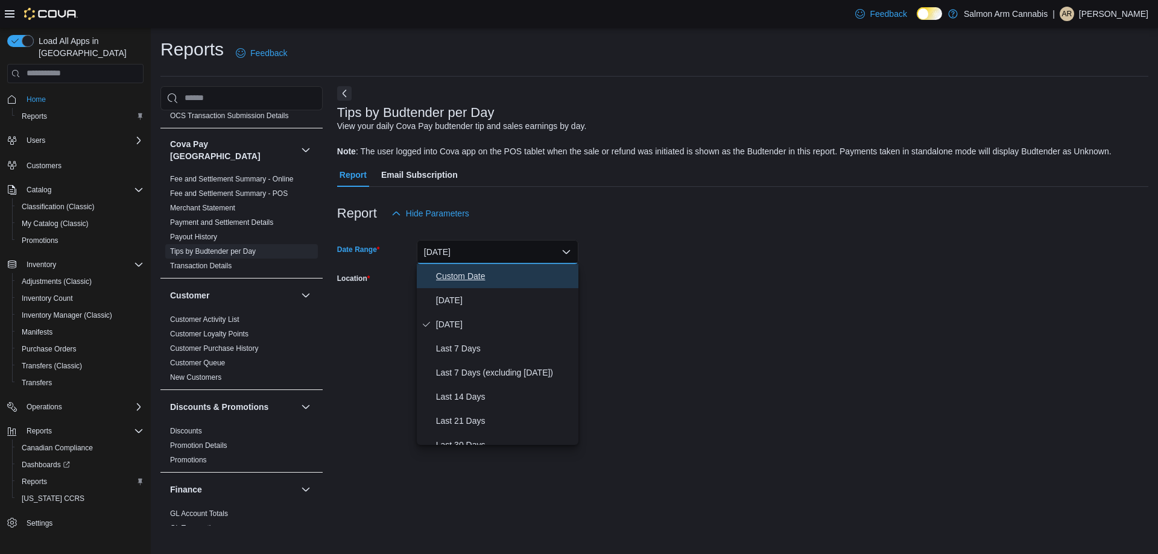
click at [486, 276] on span "Custom Date" at bounding box center [505, 276] width 138 height 14
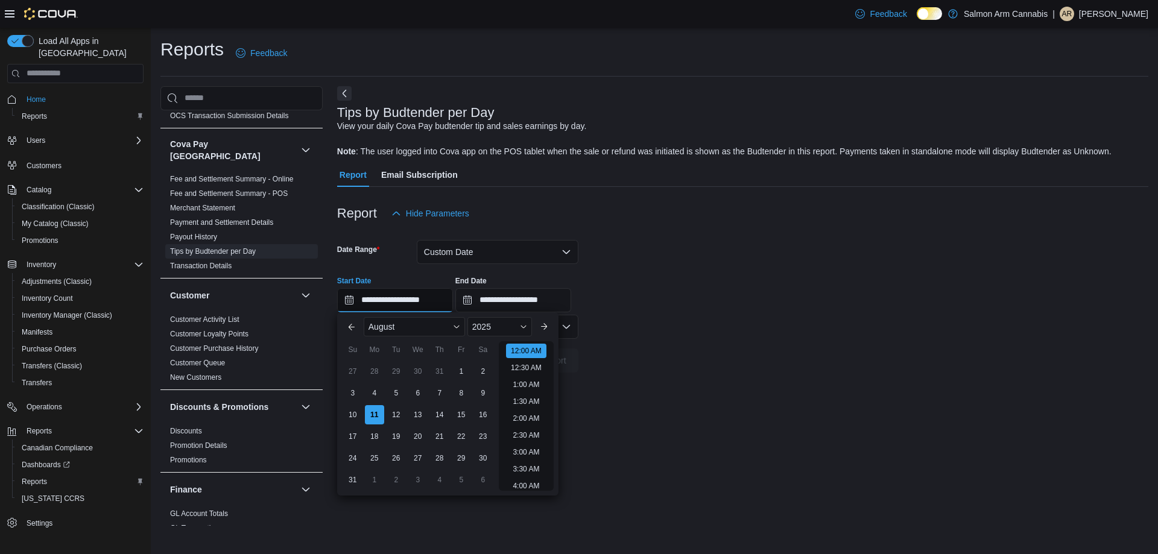
click at [350, 301] on input "**********" at bounding box center [395, 300] width 116 height 24
click at [461, 388] on div "8" at bounding box center [461, 393] width 21 height 21
click at [358, 411] on div "10" at bounding box center [352, 414] width 21 height 21
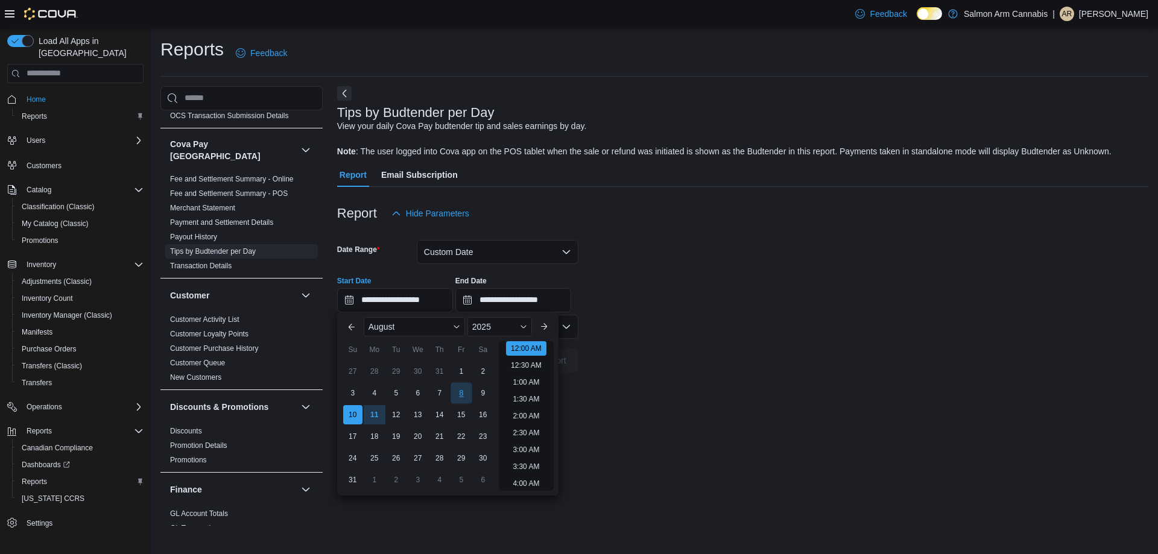
click at [456, 391] on div "8" at bounding box center [461, 393] width 21 height 21
type input "**********"
click at [480, 297] on input "**********" at bounding box center [514, 300] width 116 height 24
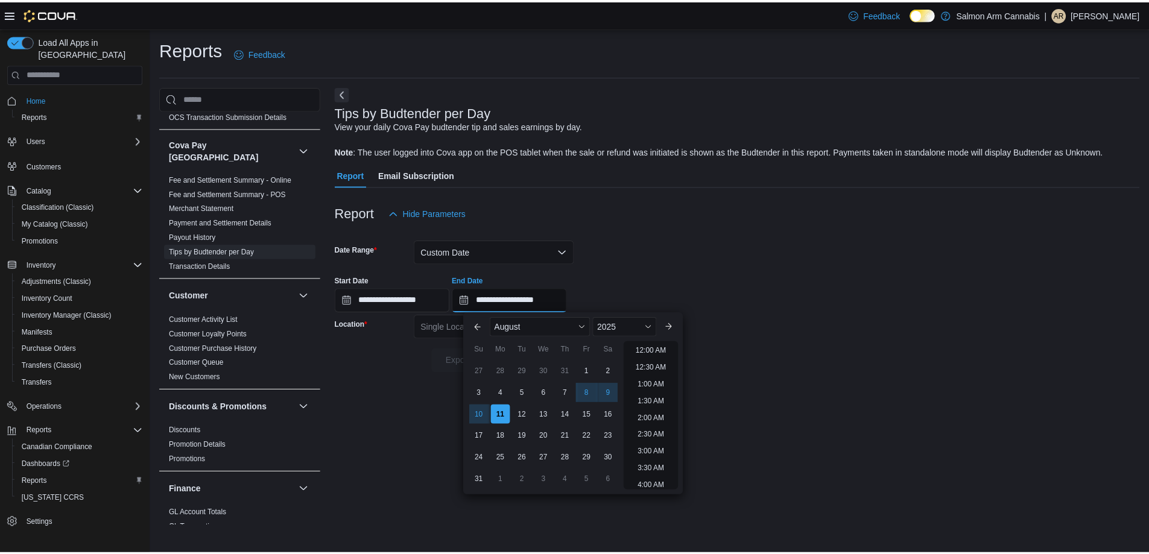
scroll to position [664, 0]
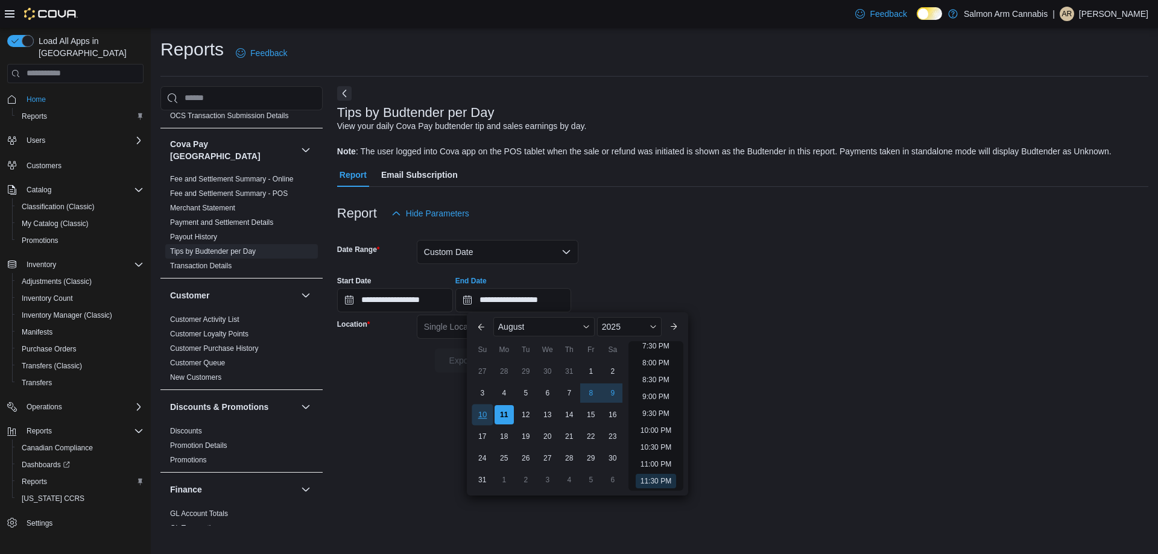
click at [478, 411] on div "10" at bounding box center [482, 414] width 21 height 21
type input "**********"
click at [401, 416] on div "**********" at bounding box center [743, 306] width 812 height 440
click at [465, 327] on div "Single Location" at bounding box center [498, 327] width 162 height 24
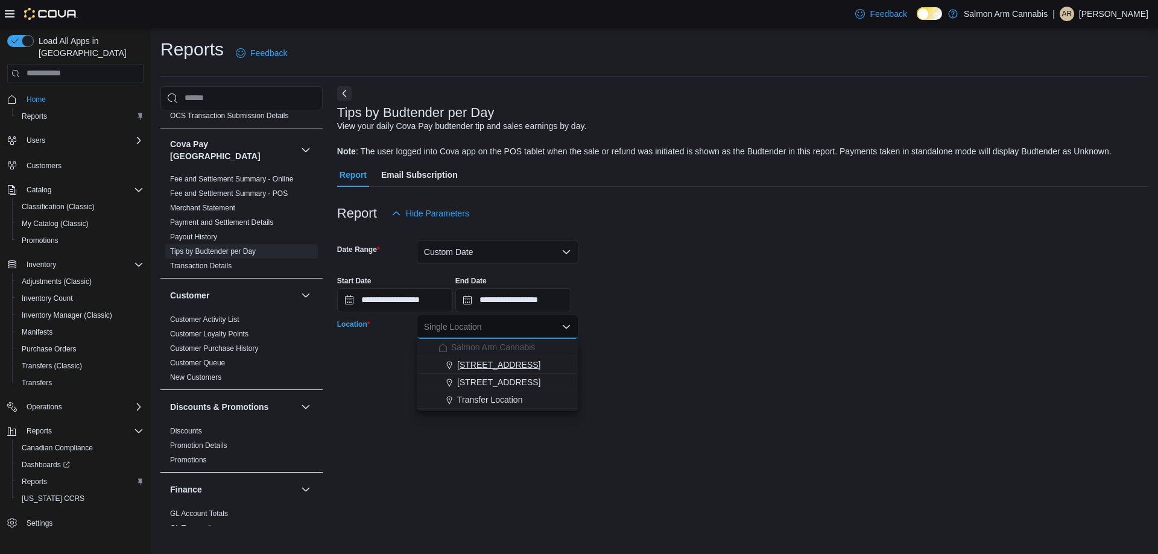
click at [465, 366] on span "111 Lakeshore Dr. NE" at bounding box center [498, 365] width 83 height 12
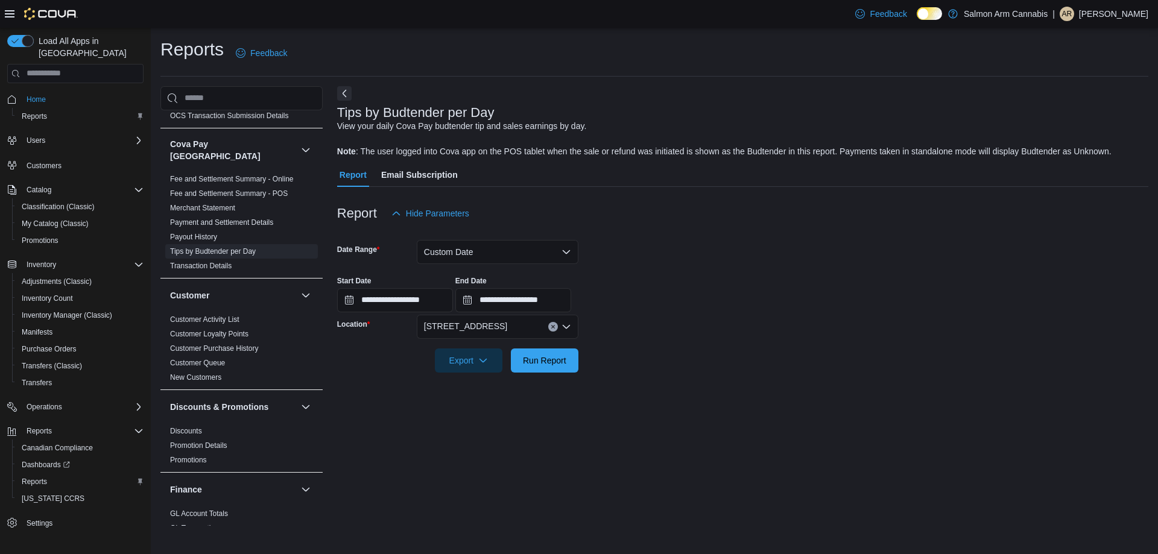
click at [666, 375] on div at bounding box center [743, 380] width 812 height 14
click at [561, 363] on span "Run Report" at bounding box center [544, 360] width 43 height 12
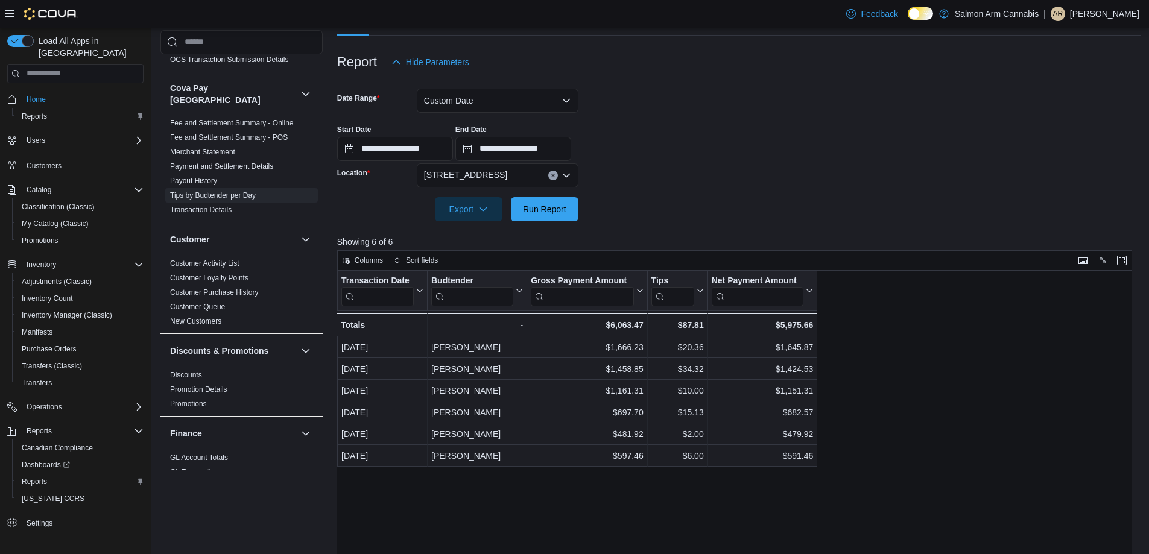
scroll to position [241, 0]
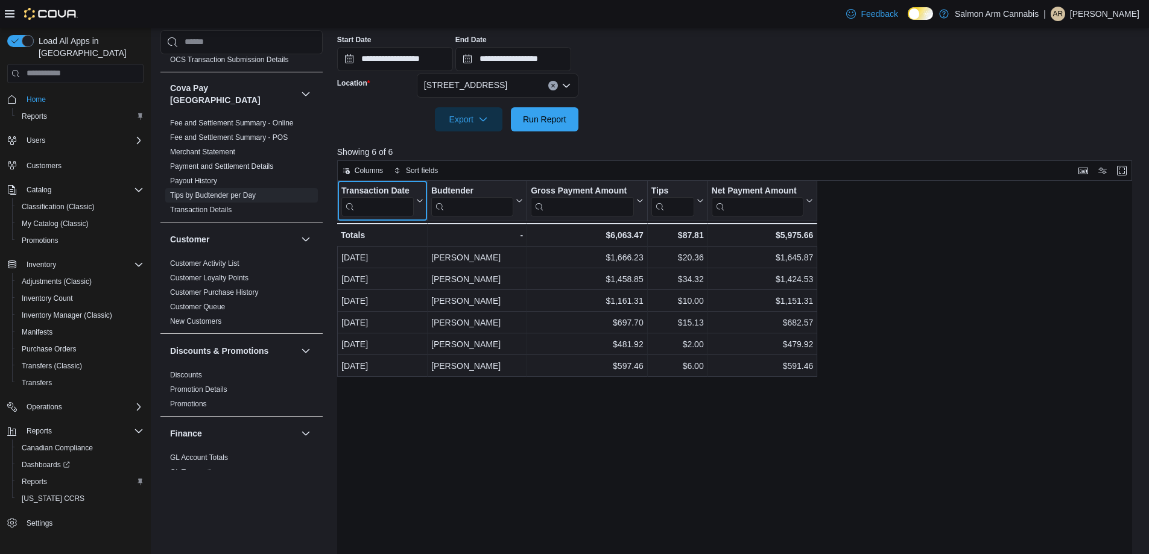
click at [384, 203] on input "search" at bounding box center [378, 206] width 72 height 19
type input "*"
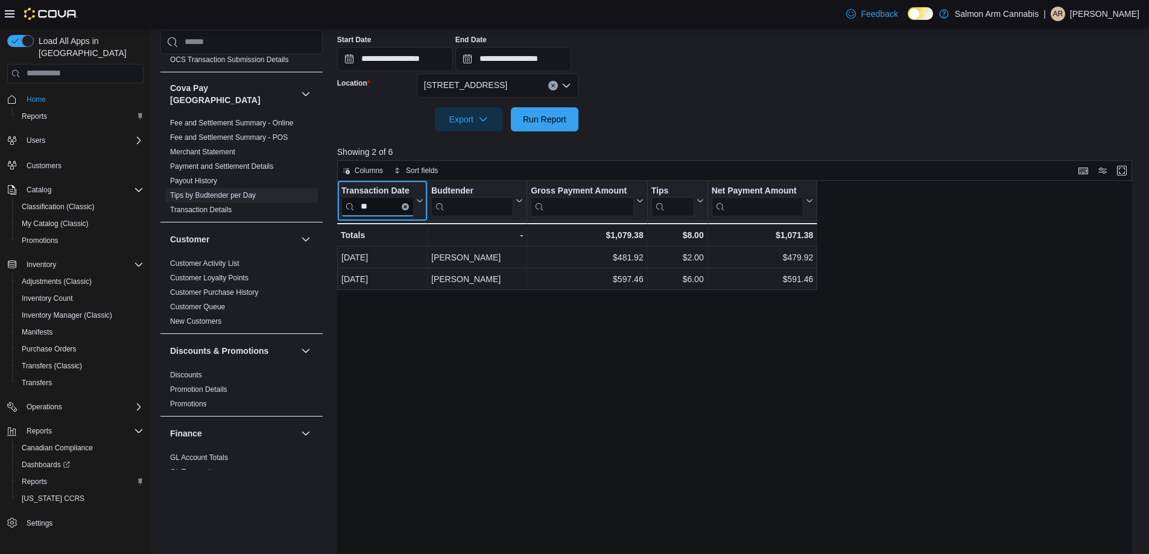
type input "**"
click at [407, 204] on button "Clear input" at bounding box center [405, 206] width 7 height 7
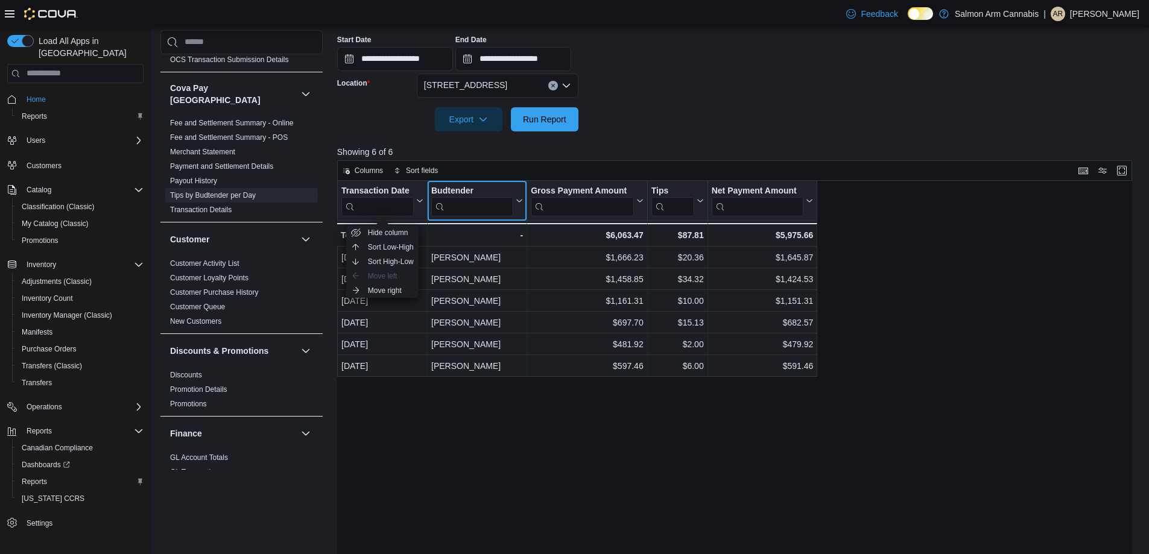
click at [457, 208] on input "search" at bounding box center [472, 206] width 82 height 19
type input "*"
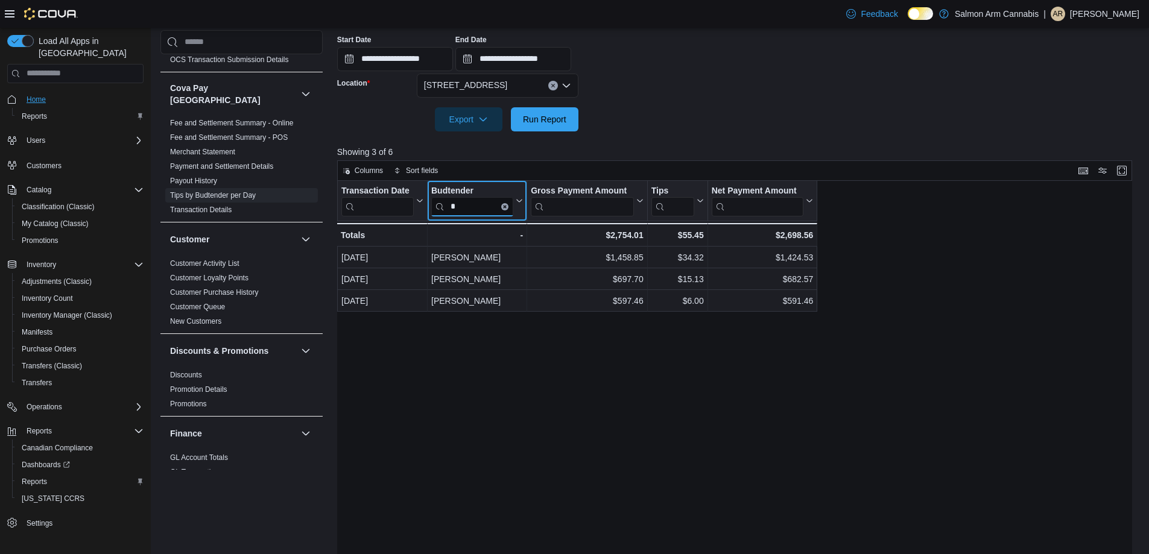
type input "*"
click at [40, 95] on span "Home" at bounding box center [36, 100] width 19 height 10
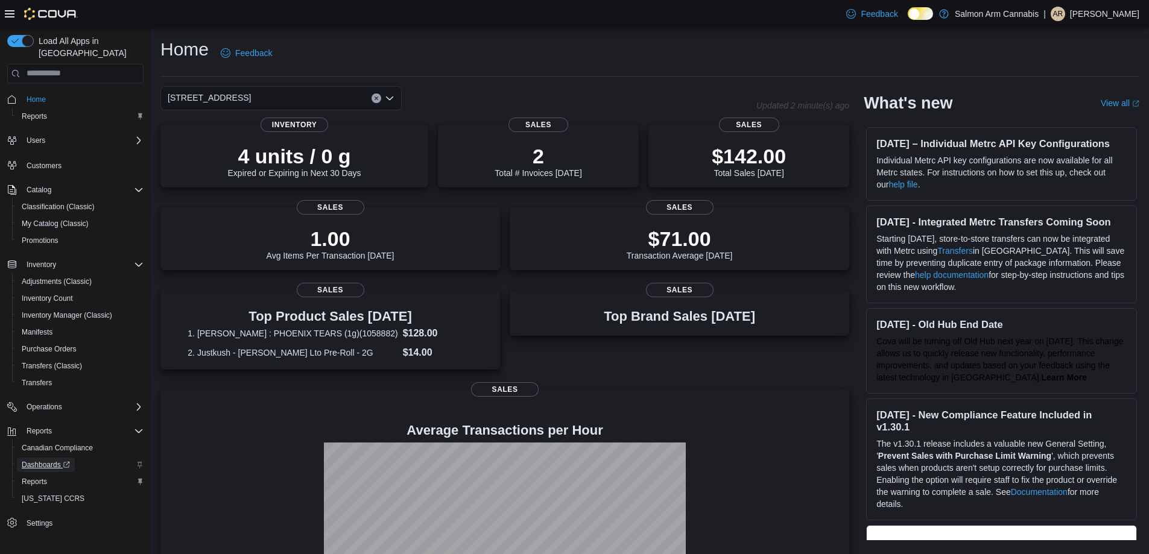
click at [37, 460] on span "Dashboards" at bounding box center [46, 465] width 48 height 10
click at [40, 378] on span "Transfers" at bounding box center [37, 383] width 30 height 10
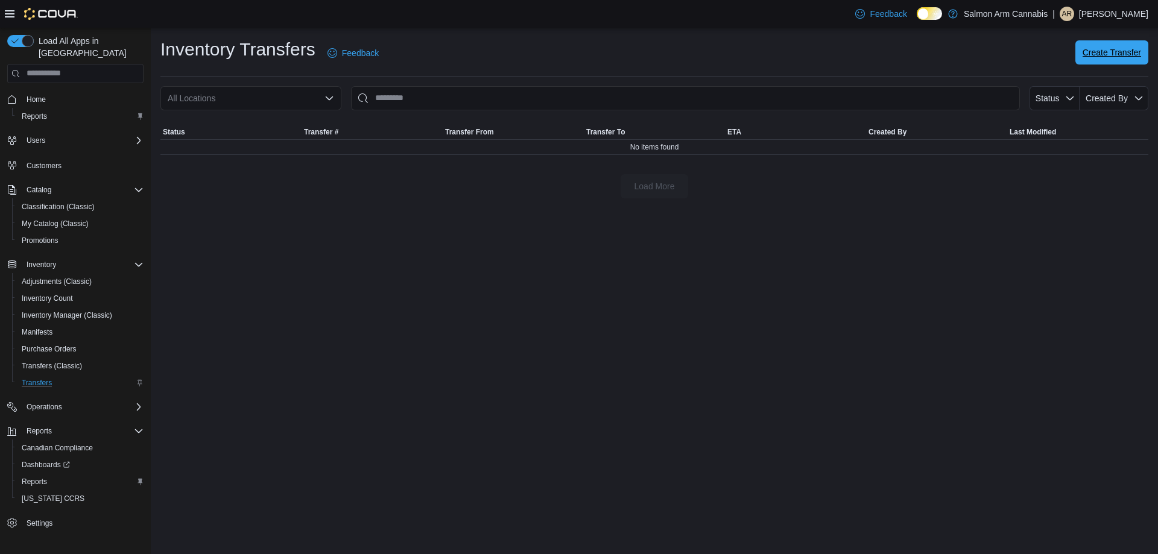
click at [1129, 50] on span "Create Transfer" at bounding box center [1112, 52] width 59 height 12
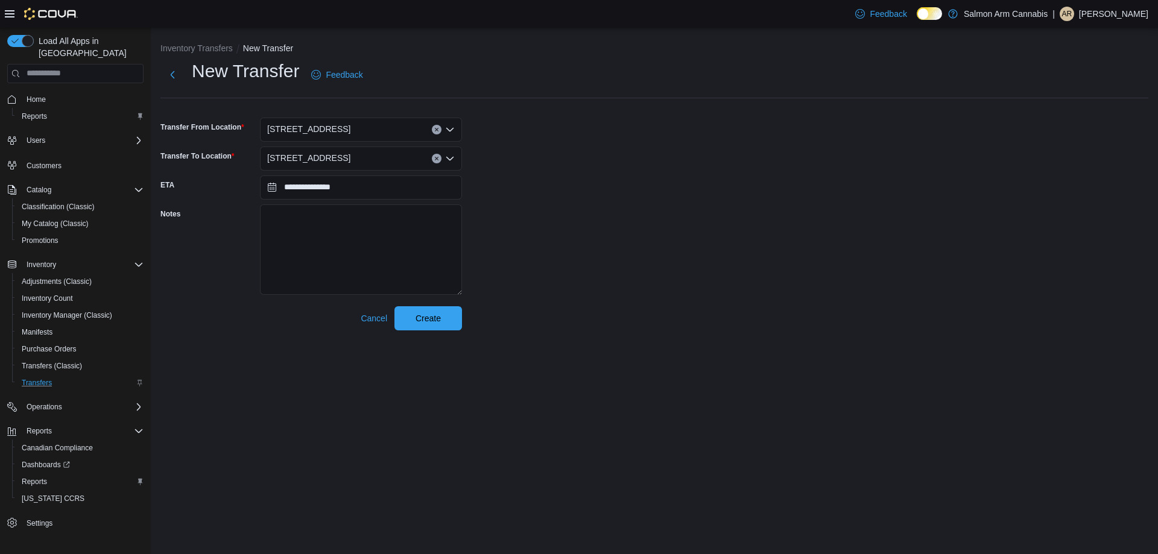
click at [436, 127] on icon "Clear input" at bounding box center [436, 129] width 5 height 5
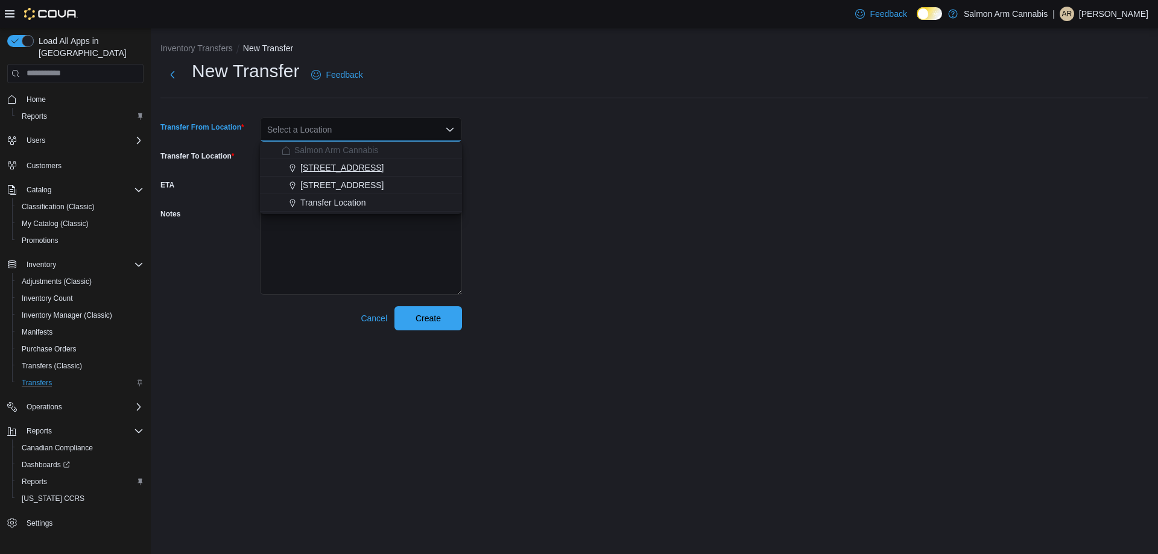
click at [424, 168] on div "111 Lakeshore Dr. NE" at bounding box center [368, 168] width 173 height 12
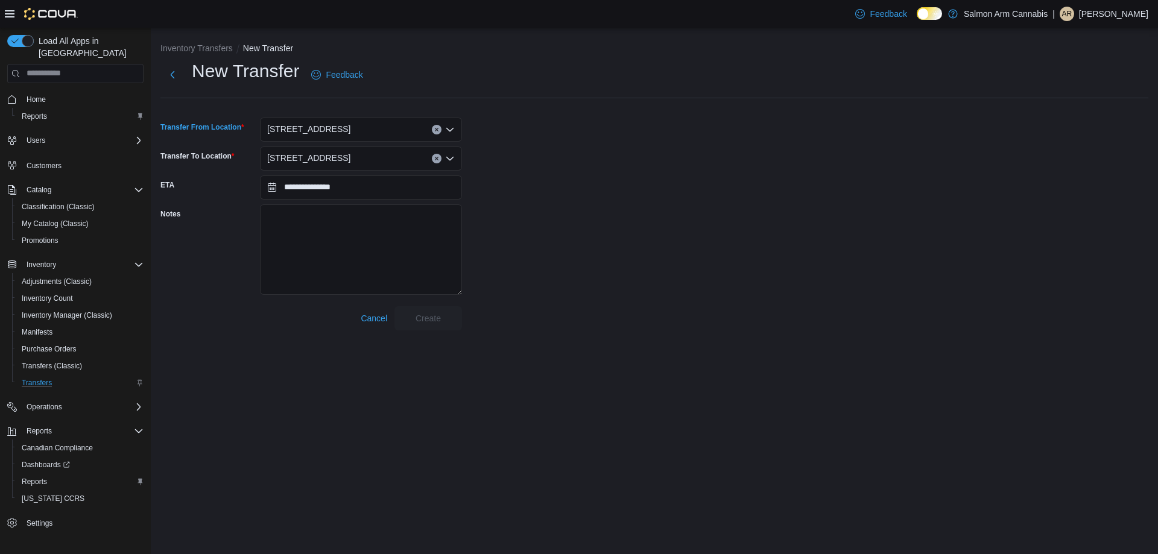
click at [434, 157] on button "Clear input" at bounding box center [437, 159] width 10 height 10
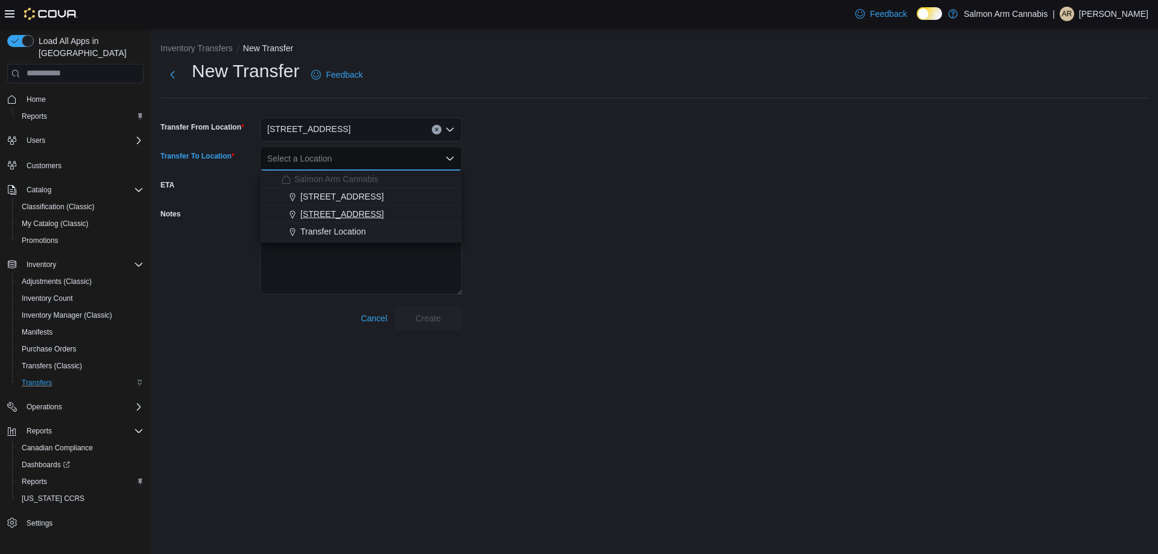
click at [396, 216] on div "81B Shuswap St NW" at bounding box center [368, 214] width 173 height 12
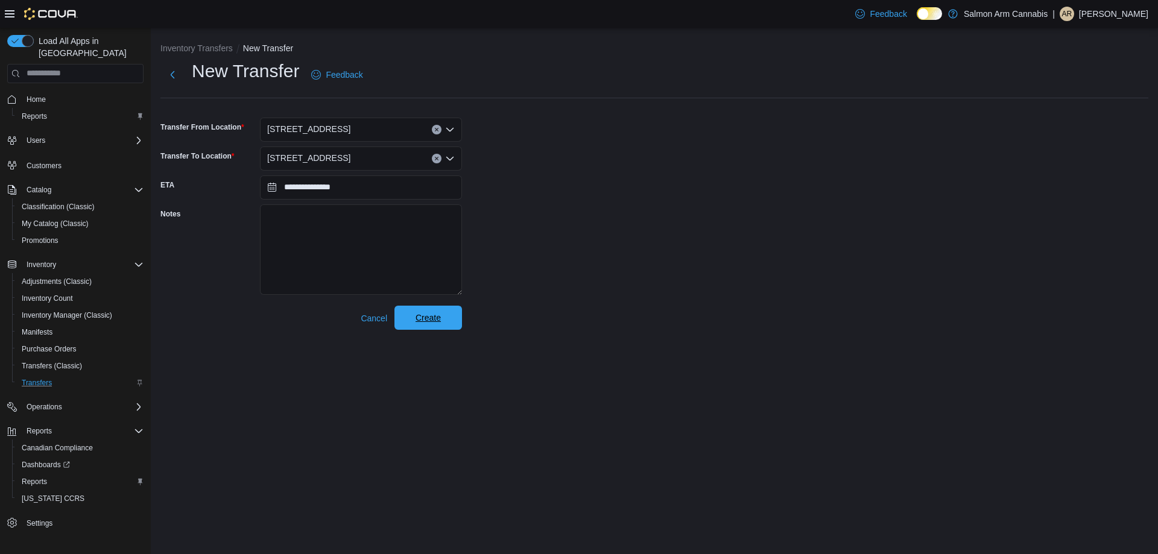
click at [436, 325] on span "Create" at bounding box center [428, 318] width 53 height 24
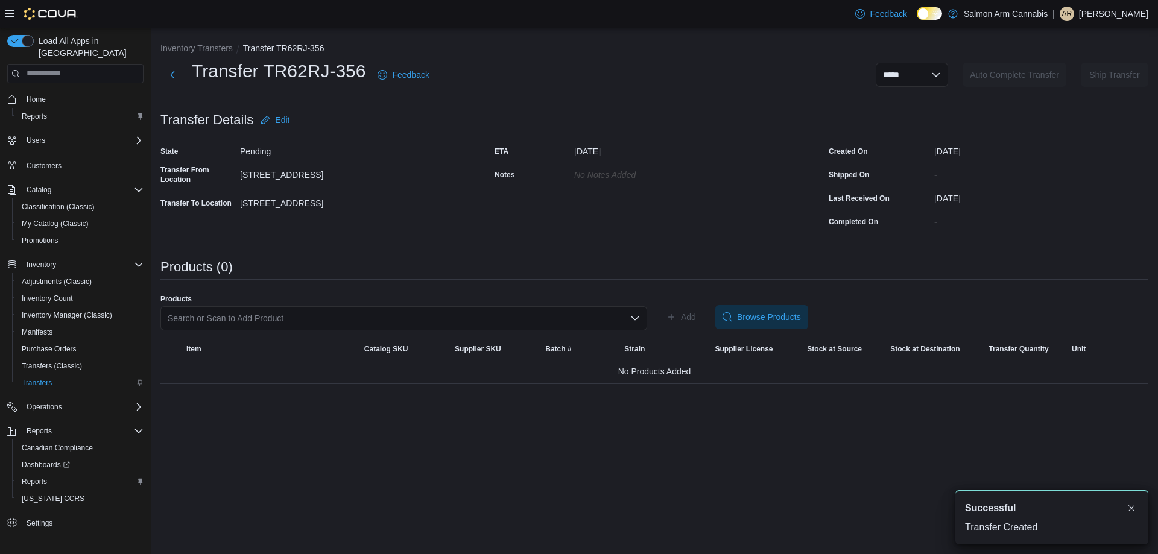
click at [567, 326] on div "Search or Scan to Add Product" at bounding box center [403, 319] width 487 height 24
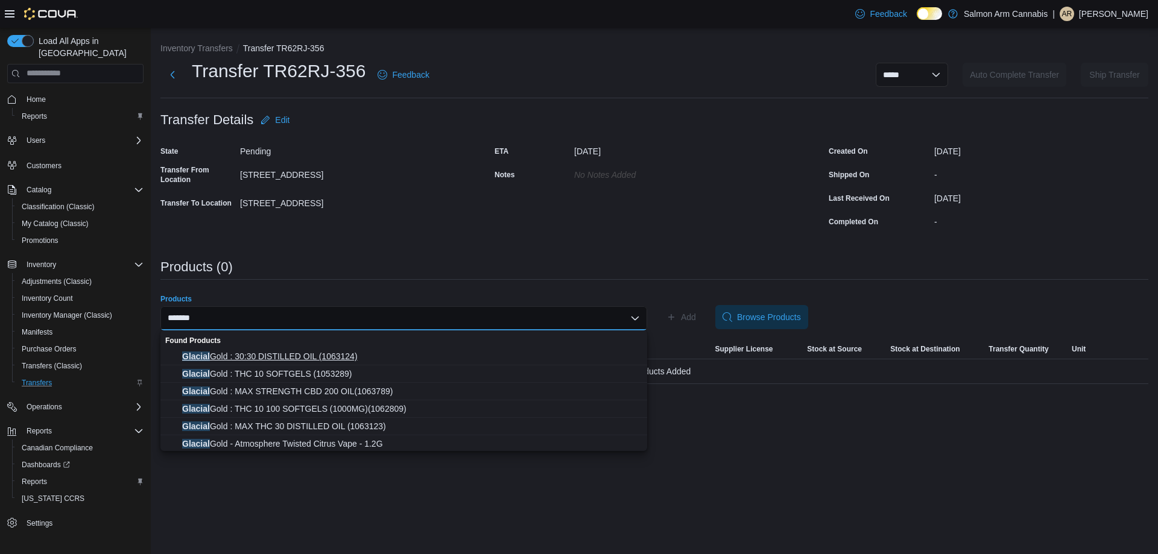
type input "*******"
click at [318, 354] on span "Glacial Gold : 30:30 DISTILLED OIL (1063124)" at bounding box center [411, 357] width 458 height 12
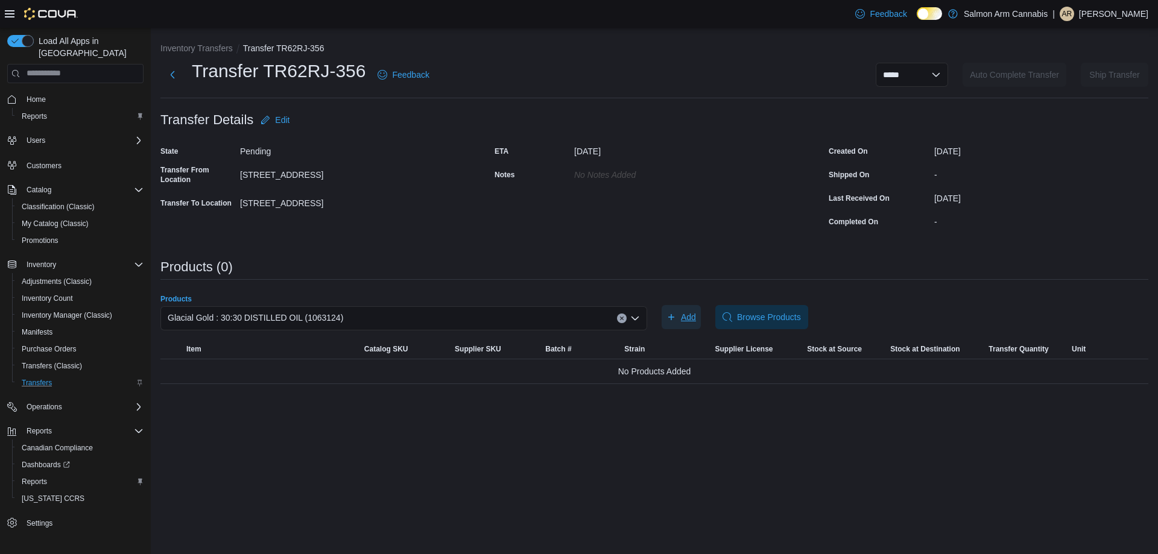
click at [685, 319] on span "Add" at bounding box center [688, 317] width 15 height 12
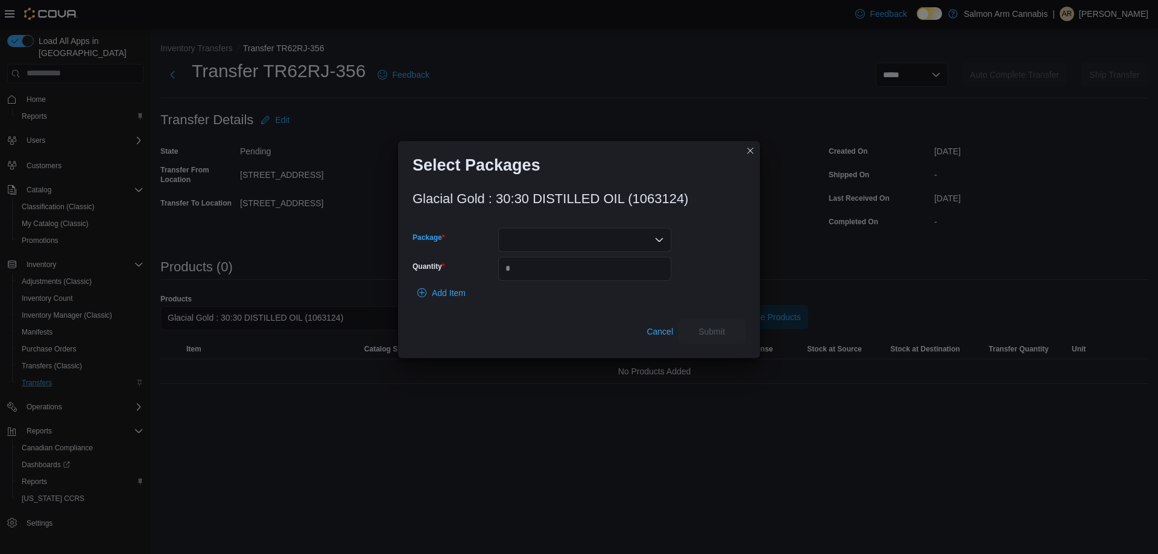
click at [610, 247] on div at bounding box center [584, 240] width 173 height 24
click at [610, 273] on span "183801250307" at bounding box center [592, 278] width 144 height 12
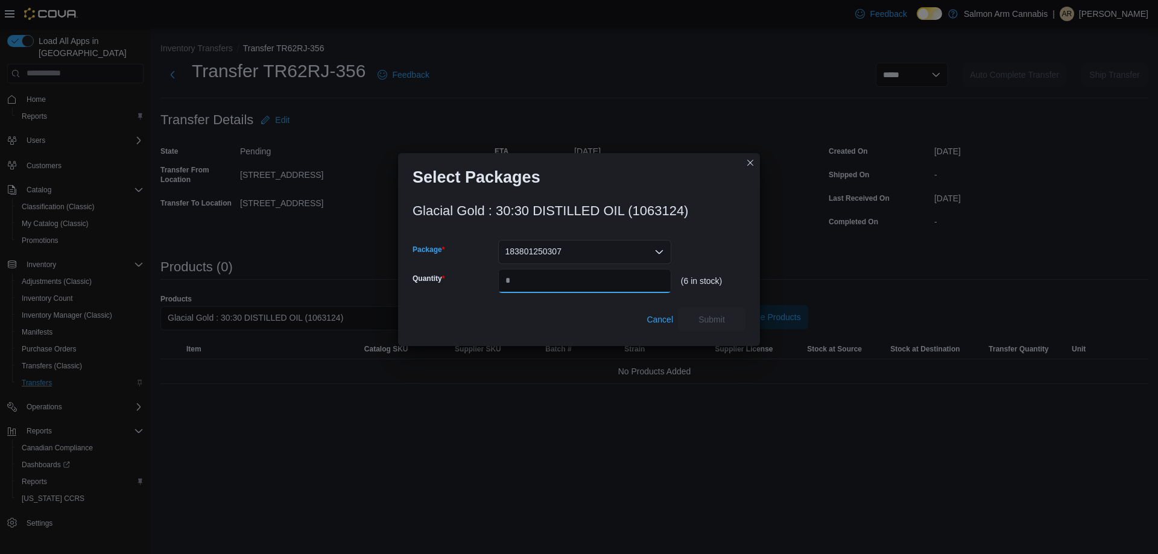
click at [609, 279] on input "Quantity" at bounding box center [584, 281] width 173 height 24
type input "*"
click at [709, 326] on span "Submit" at bounding box center [711, 319] width 53 height 24
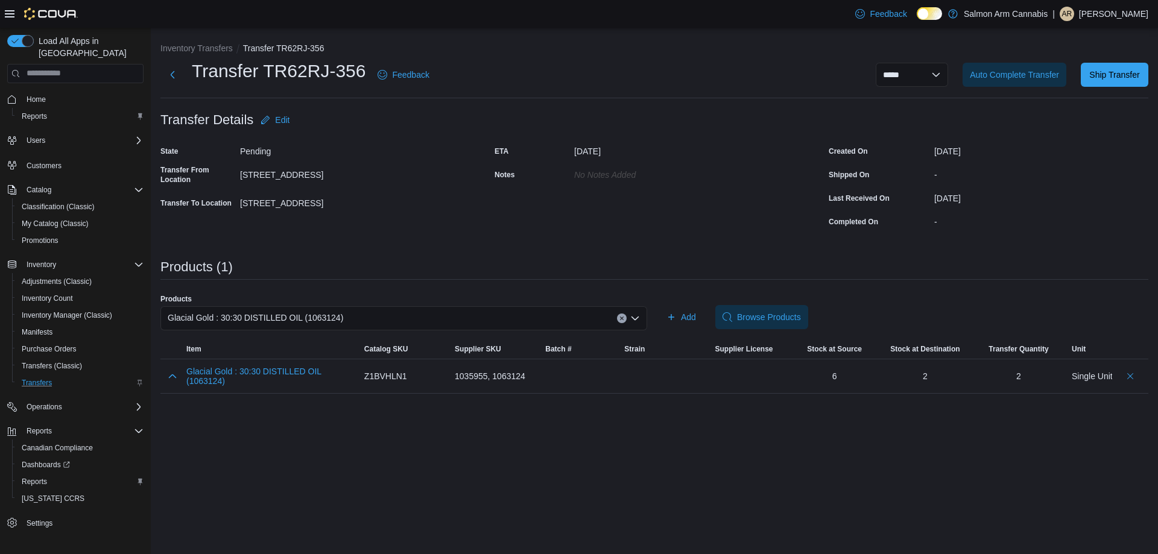
click at [621, 317] on icon "Clear input" at bounding box center [621, 318] width 3 height 3
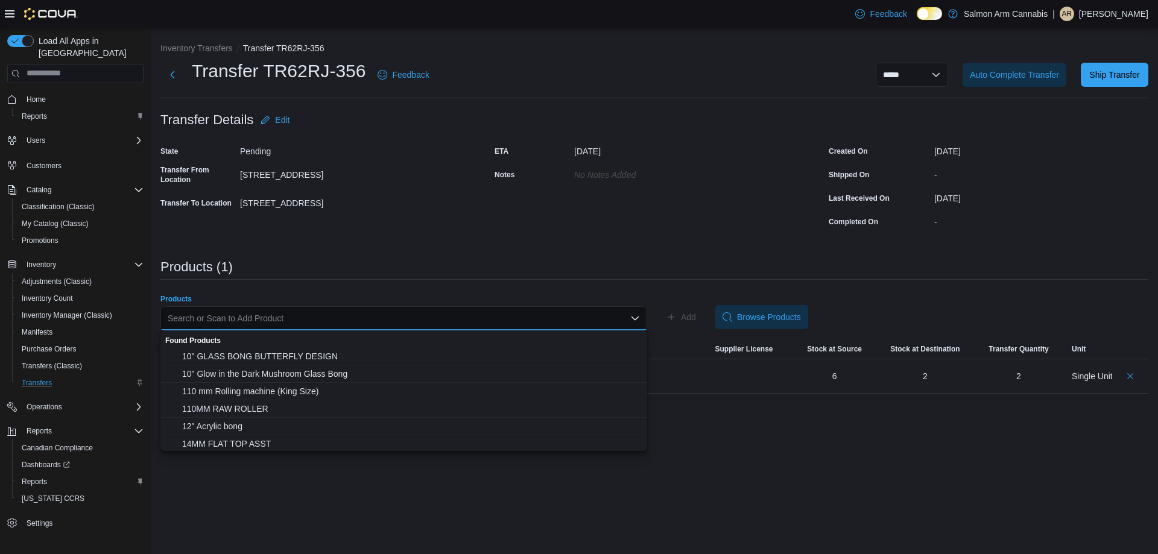
click at [534, 311] on div "Search or Scan to Add Product Combo box. Selected. Combo box input. Search or S…" at bounding box center [403, 319] width 487 height 24
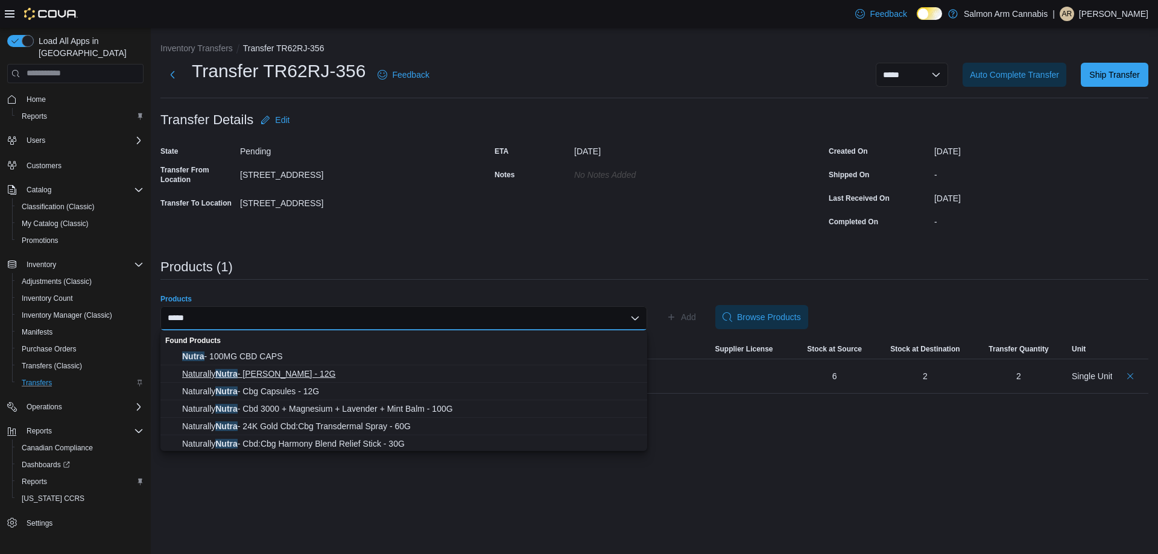
type input "*****"
click at [370, 379] on span "Naturally Nutra - Cbn Capsules - 12G" at bounding box center [411, 374] width 458 height 12
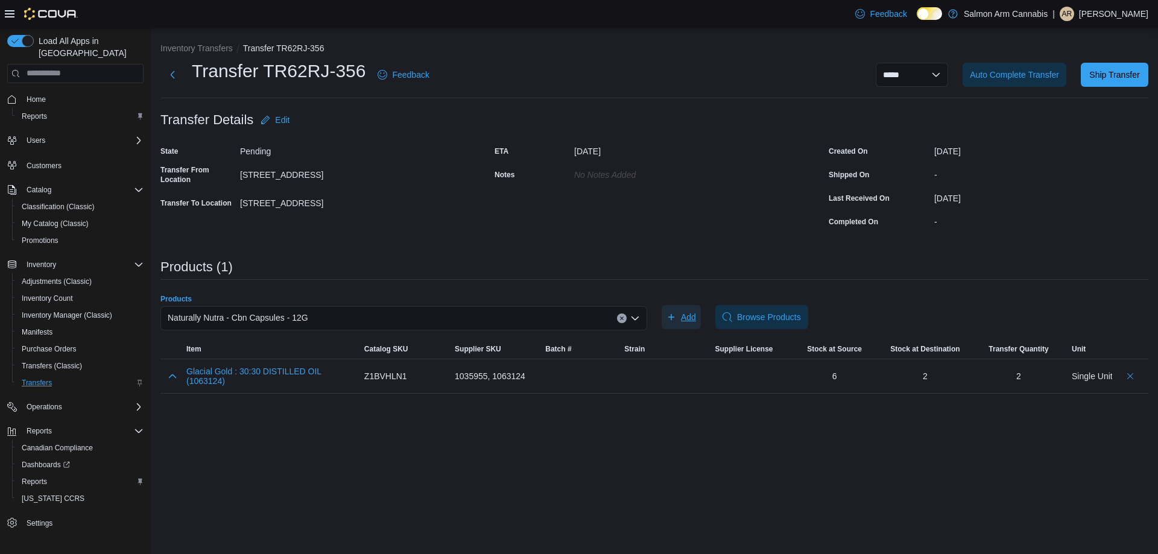
click at [691, 321] on span "Add" at bounding box center [688, 317] width 15 height 12
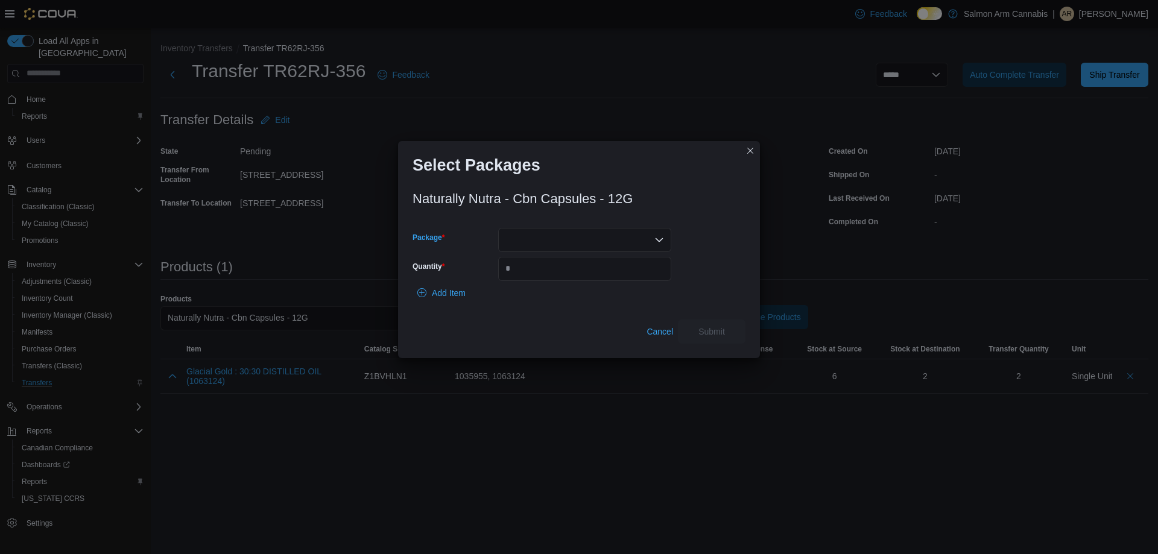
click at [523, 229] on div at bounding box center [584, 240] width 173 height 24
click at [538, 288] on button "2025ME0012" at bounding box center [584, 295] width 173 height 17
click at [544, 243] on span "2025ME0012" at bounding box center [531, 239] width 50 height 14
click at [568, 274] on span "2024ME0024" at bounding box center [592, 278] width 144 height 12
click at [568, 274] on input "Quantity" at bounding box center [584, 269] width 173 height 24
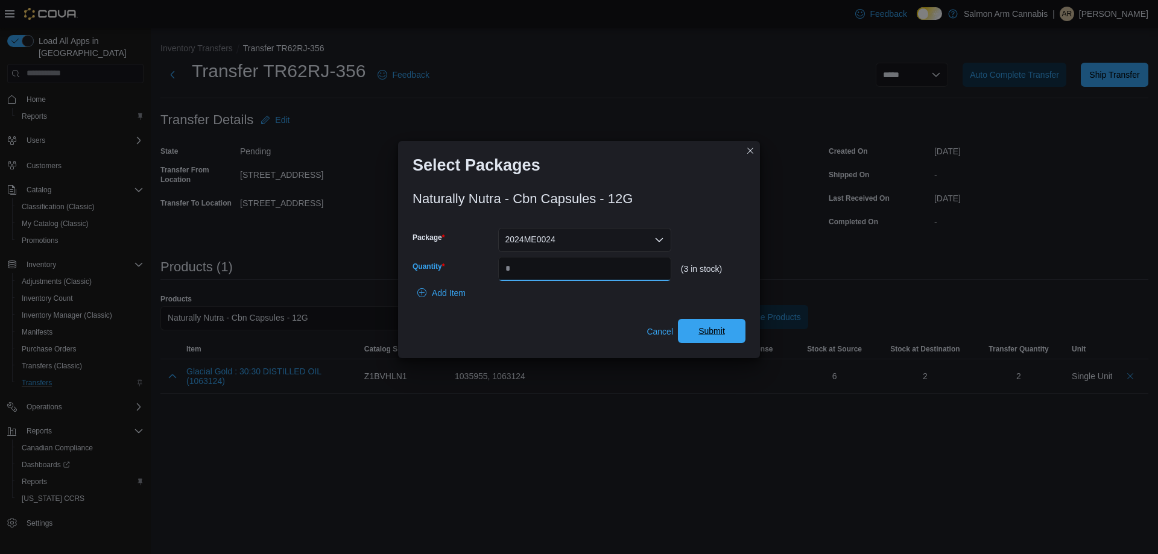
type input "*"
click at [711, 327] on span "Submit" at bounding box center [712, 331] width 27 height 12
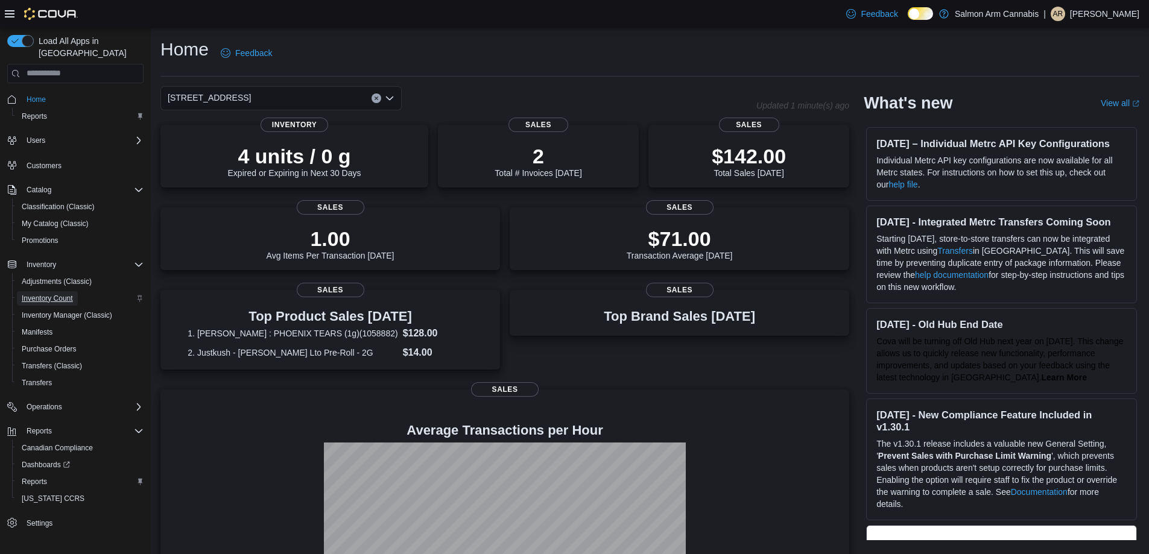
click at [48, 294] on span "Inventory Count" at bounding box center [47, 299] width 51 height 10
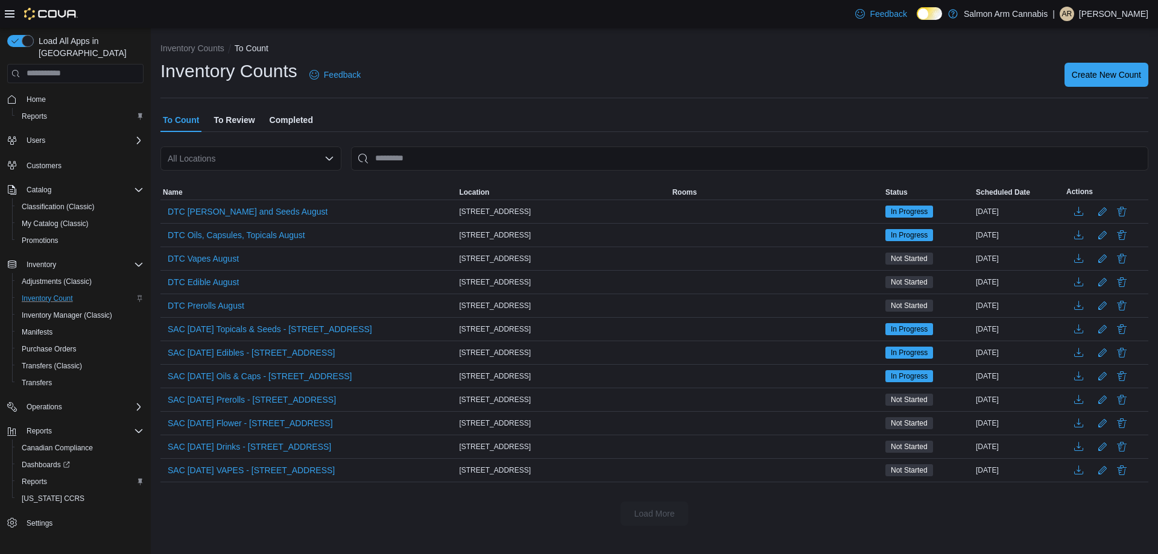
click at [247, 118] on span "To Review" at bounding box center [234, 120] width 41 height 24
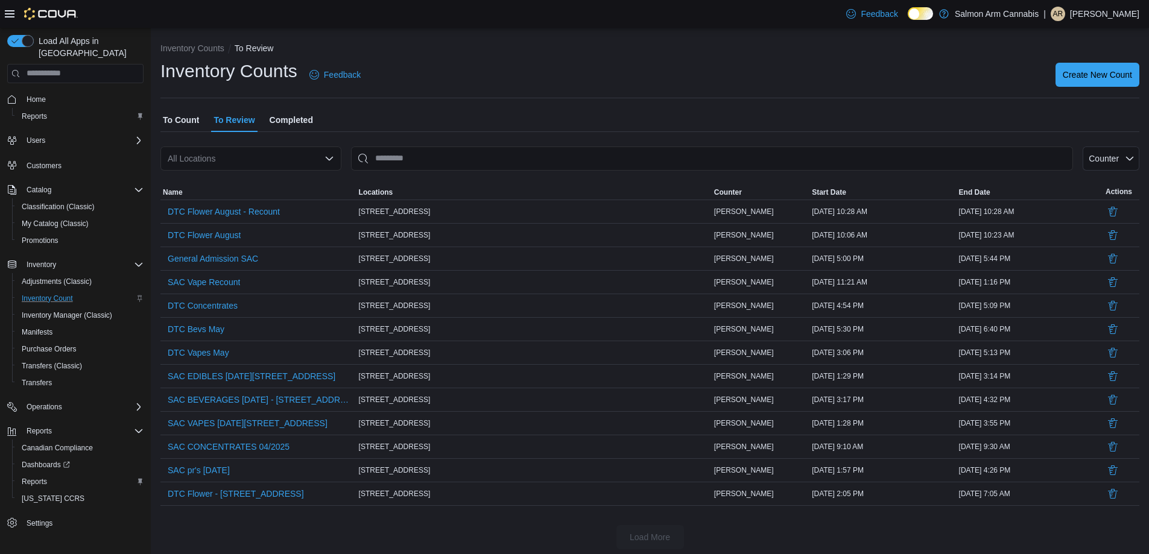
click at [202, 118] on button "To Count" at bounding box center [180, 120] width 41 height 24
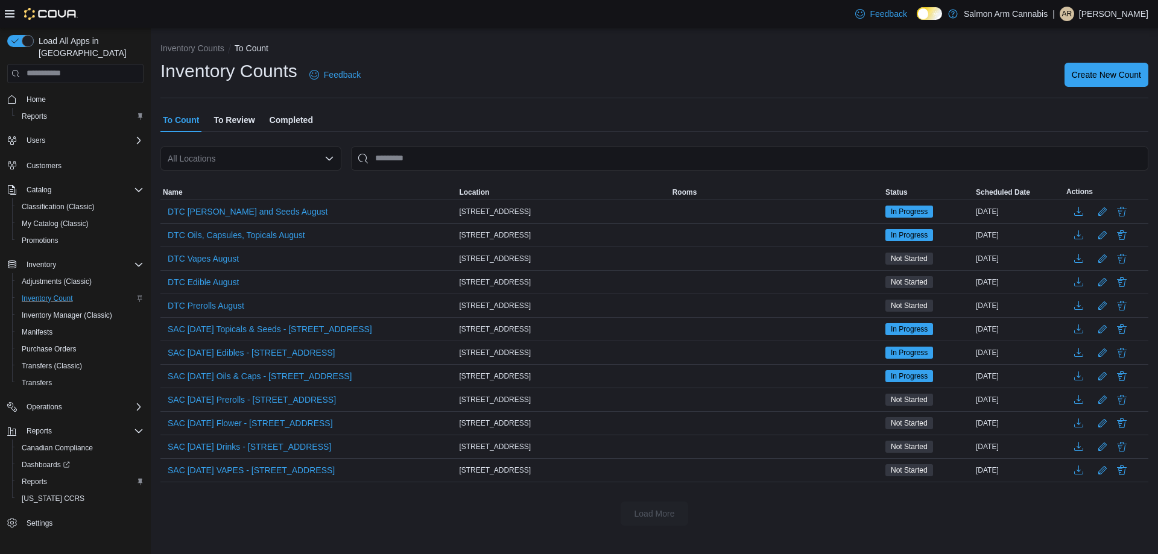
click at [224, 124] on span "To Review" at bounding box center [234, 120] width 41 height 24
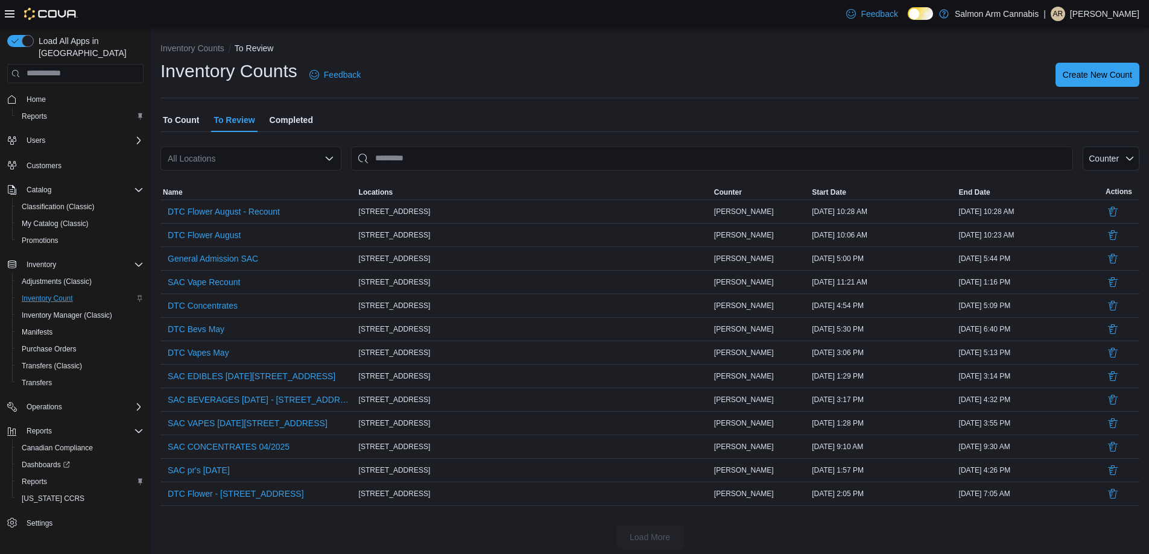
click at [200, 116] on button "To Count" at bounding box center [180, 120] width 41 height 24
